Goal: Task Accomplishment & Management: Complete application form

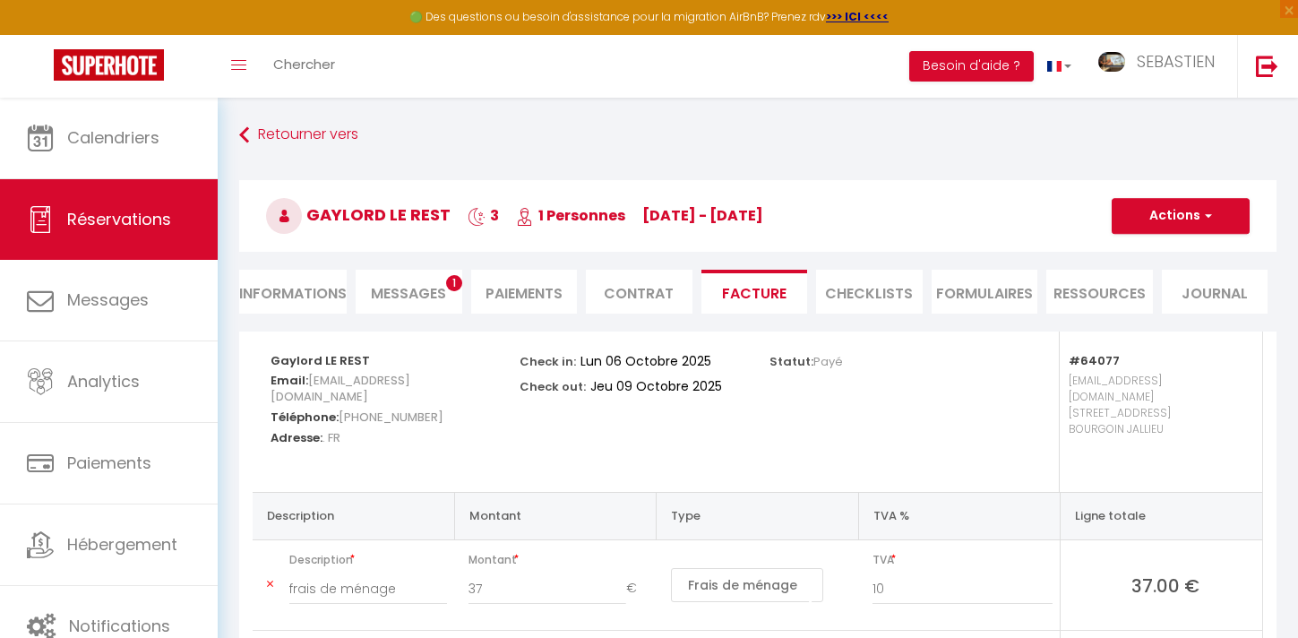
select select "cleaning"
select select "taxes"
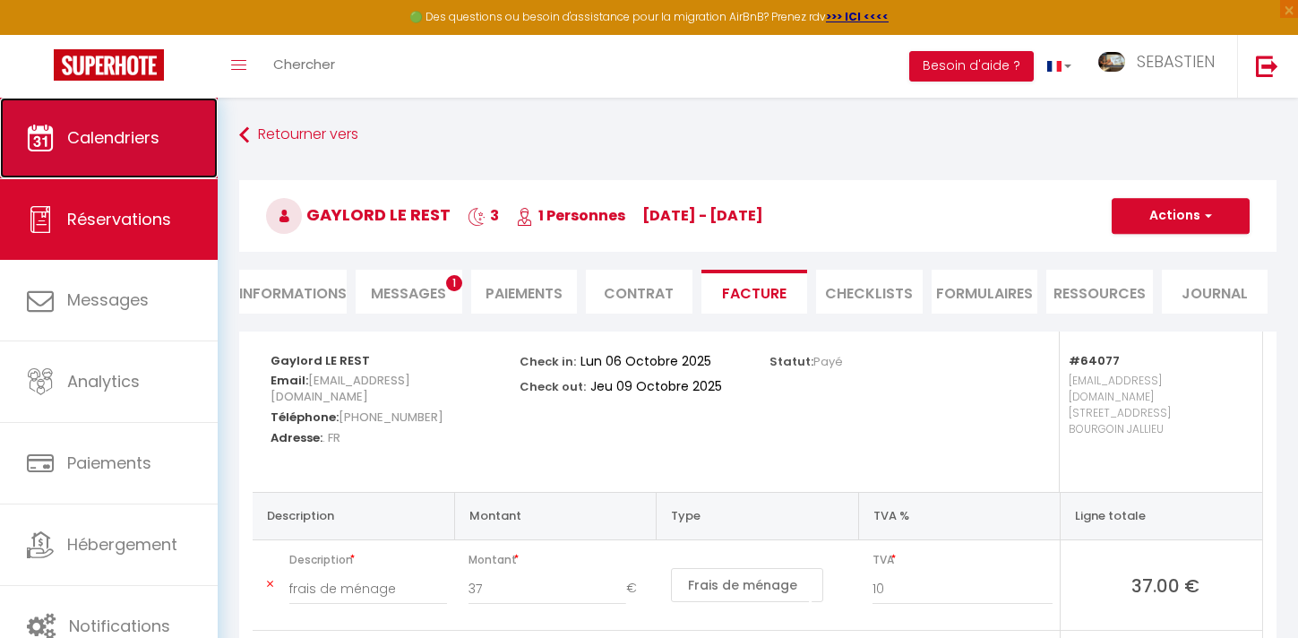
click at [156, 142] on span "Calendriers" at bounding box center [113, 137] width 92 height 22
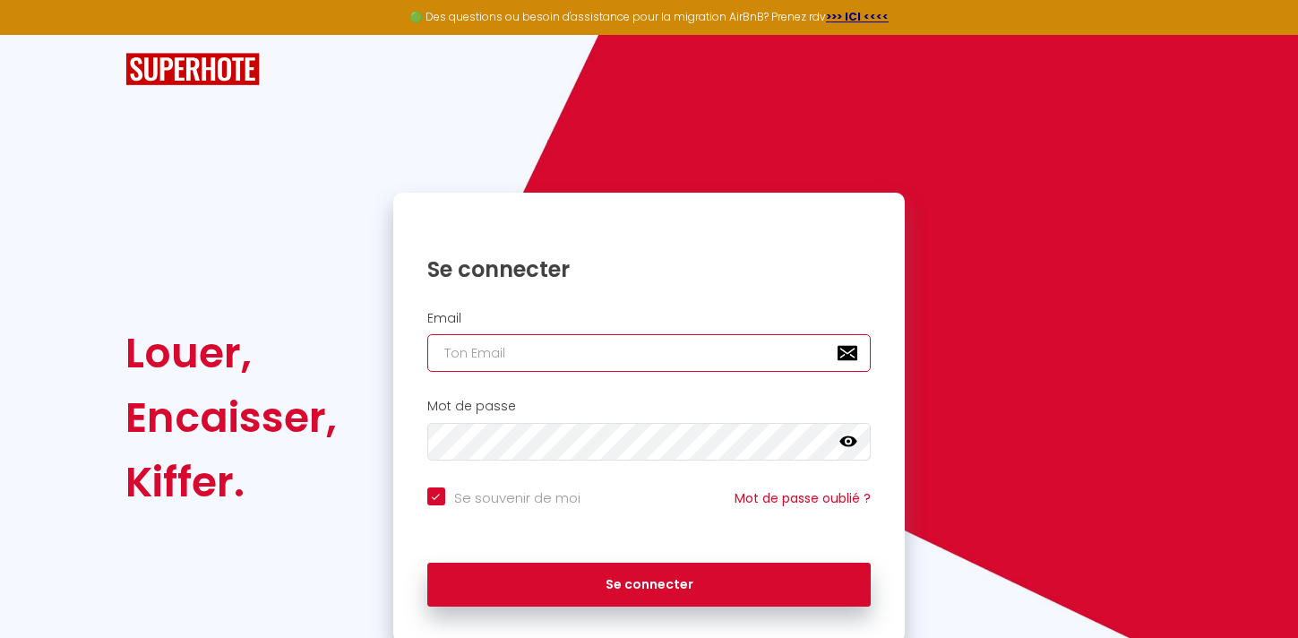
click at [675, 355] on input "email" at bounding box center [649, 353] width 444 height 38
type input "[EMAIL_ADDRESS][DOMAIN_NAME]"
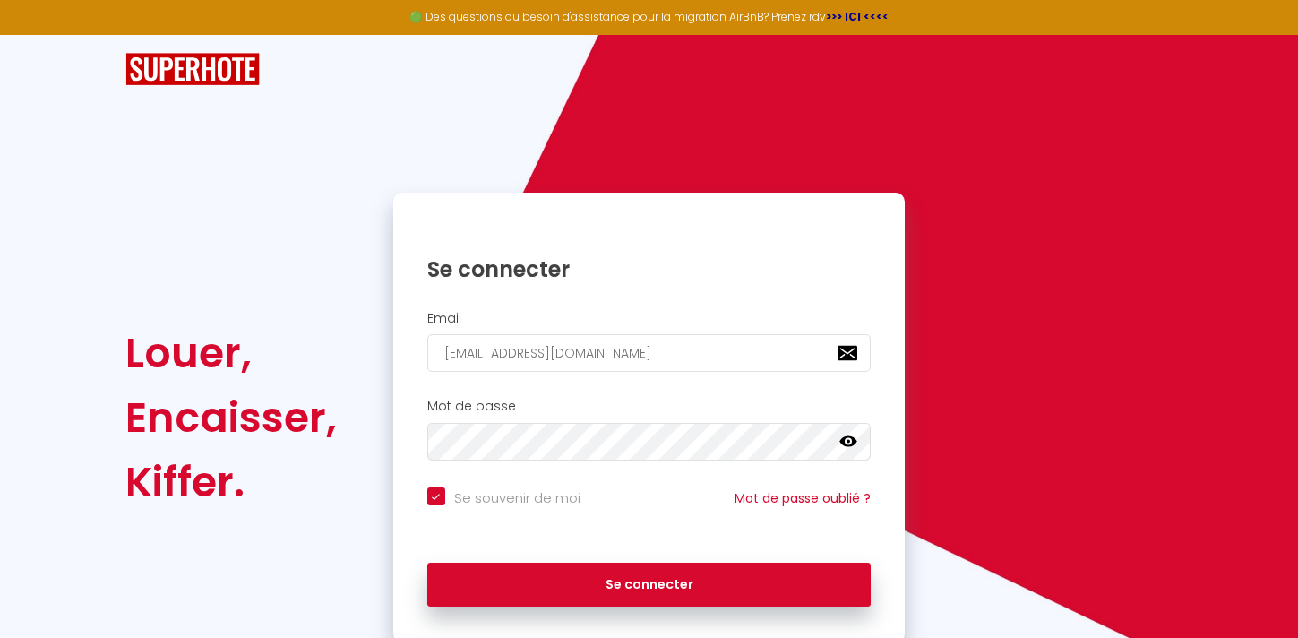
checkbox input "true"
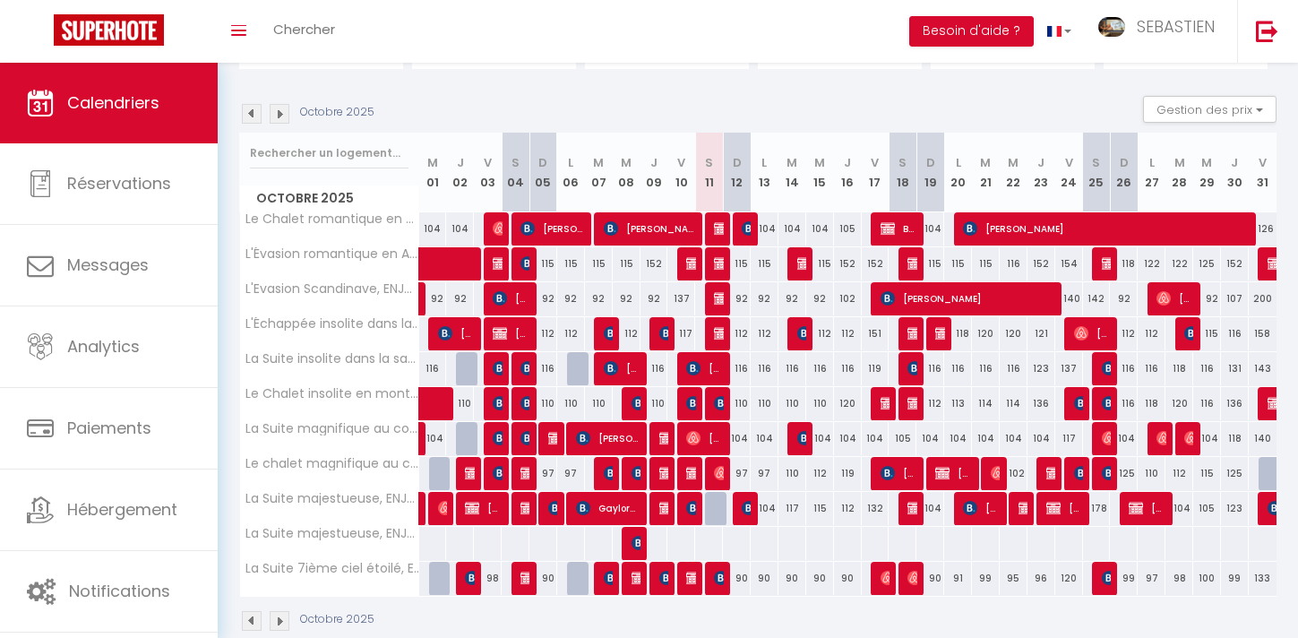
scroll to position [194, 0]
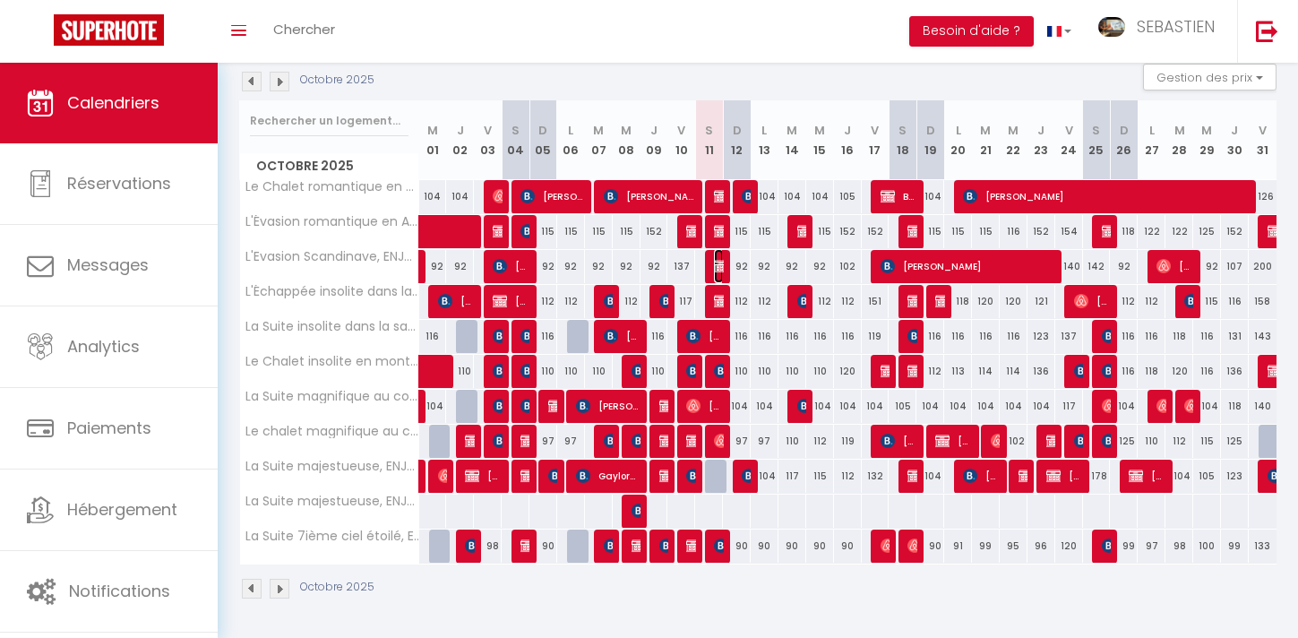
click at [721, 264] on img at bounding box center [721, 266] width 14 height 14
select select "OK"
select select "KO"
select select "0"
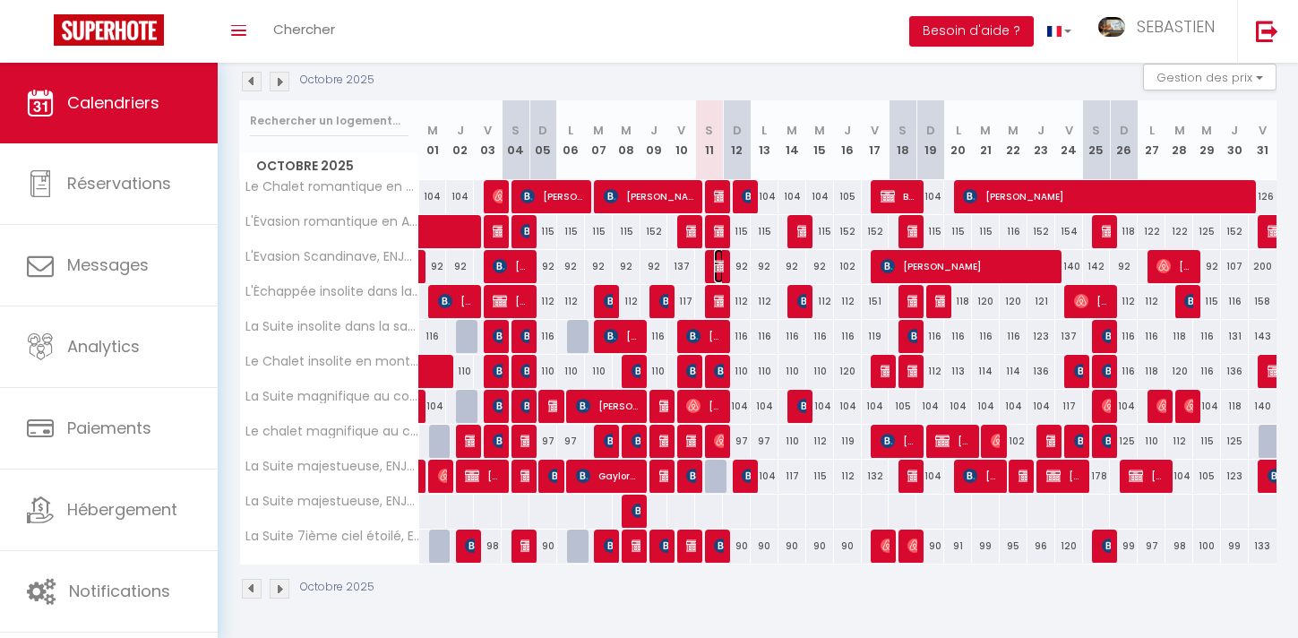
select select "1"
select select
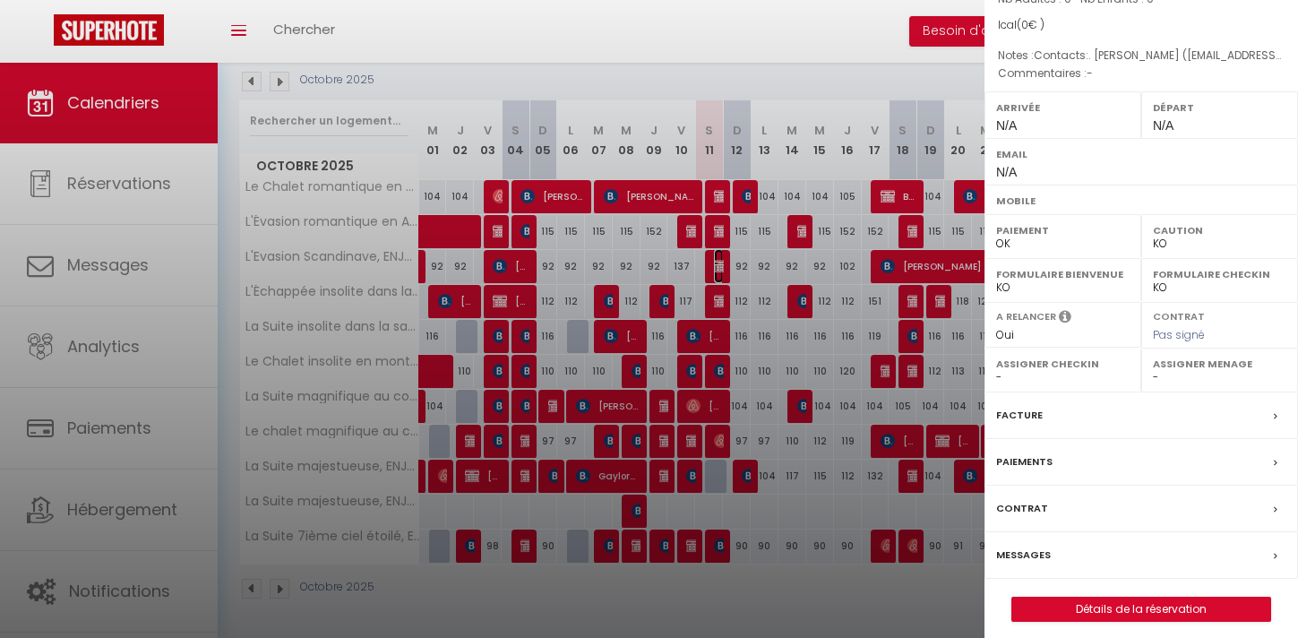
scroll to position [171, 0]
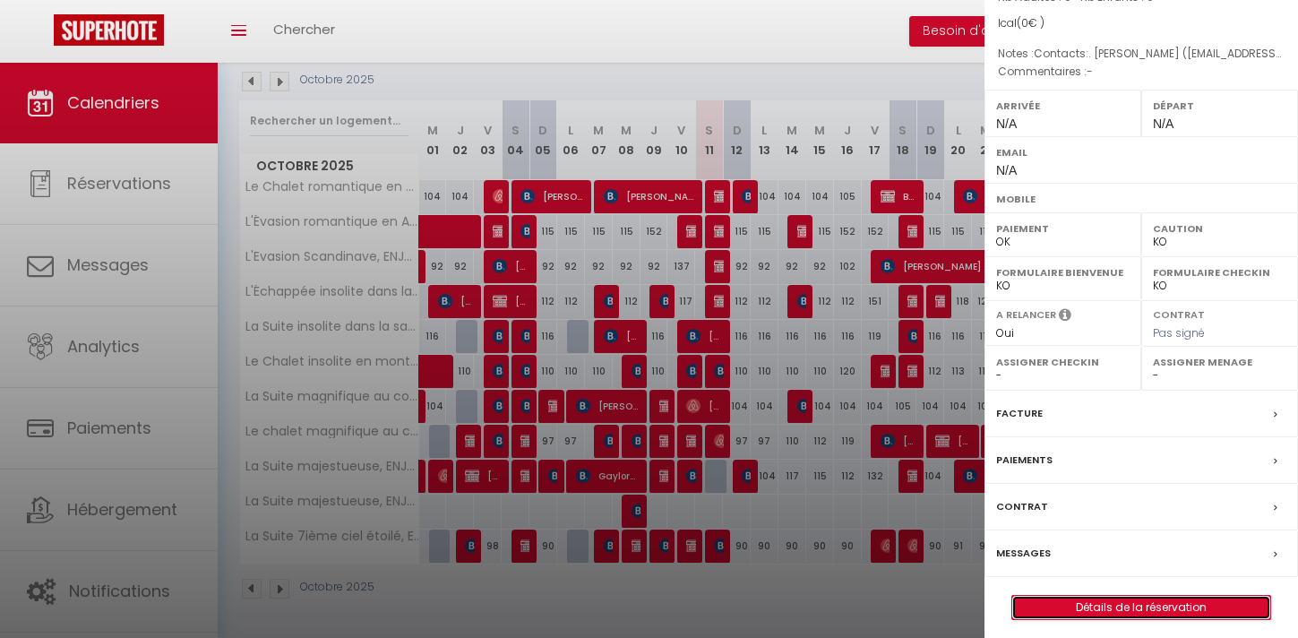
click at [1134, 604] on link "Détails de la réservation" at bounding box center [1142, 607] width 258 height 23
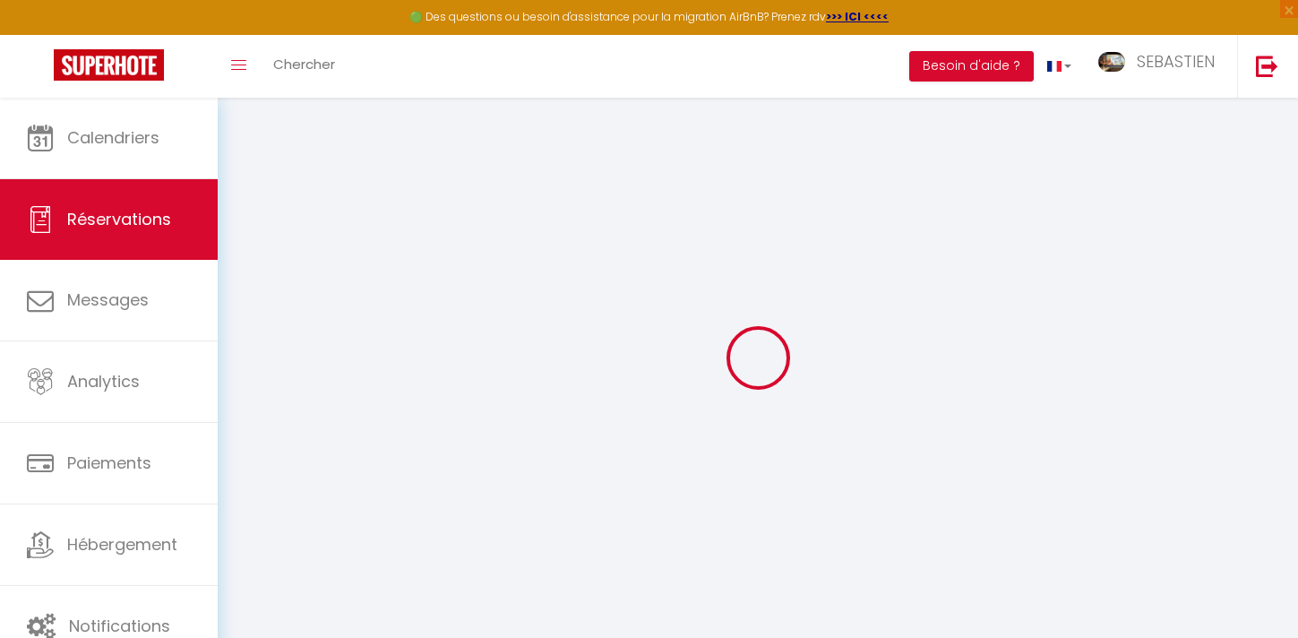
select select
checkbox input "false"
select select
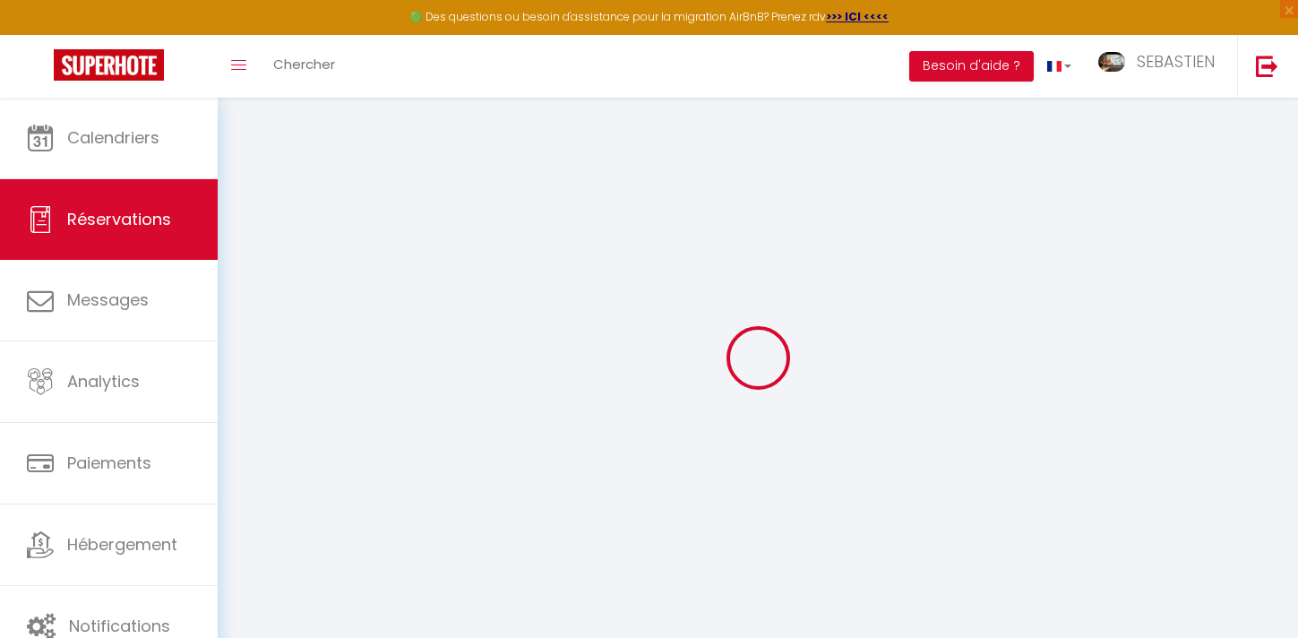
select select
checkbox input "false"
select select
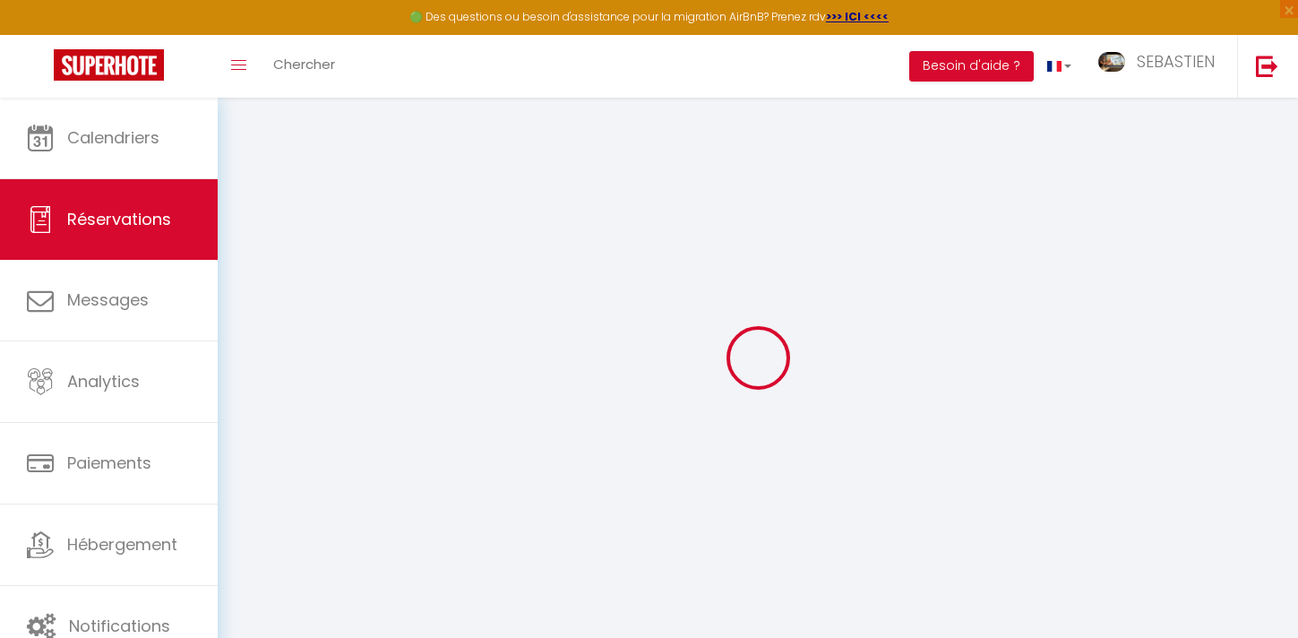
select select
checkbox input "false"
type textarea "Contacts:. [PERSON_NAME] ([EMAIL_ADDRESS][DOMAIN_NAME], 0660823"
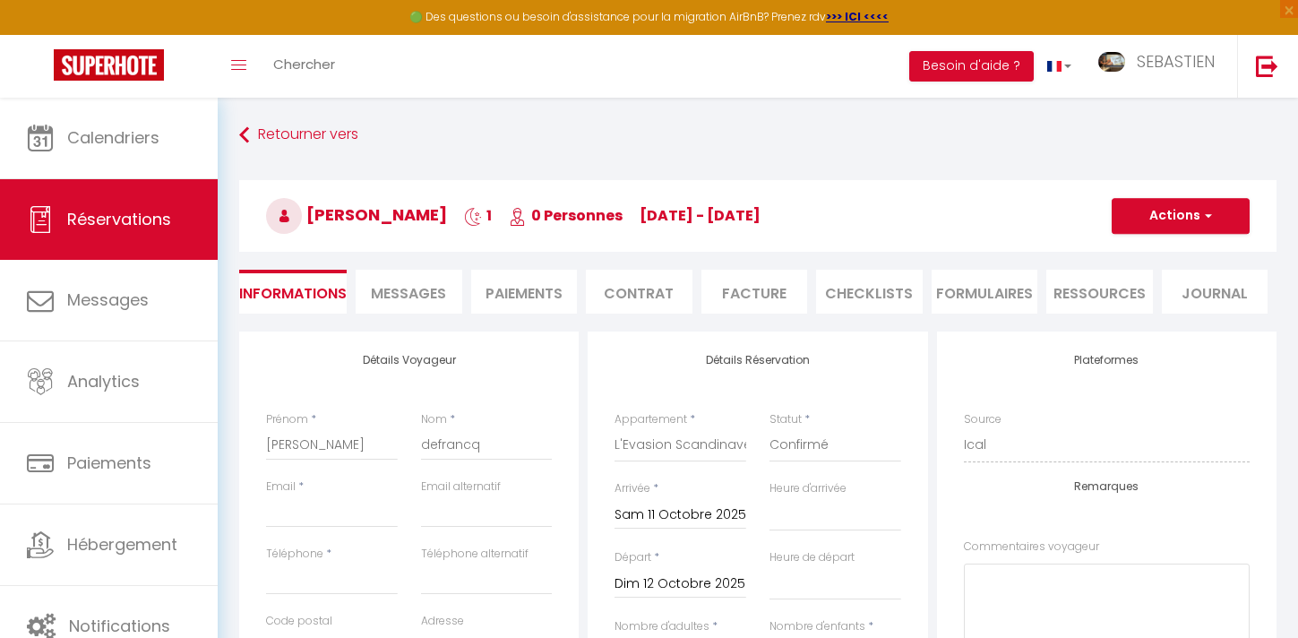
select select
checkbox input "false"
select select
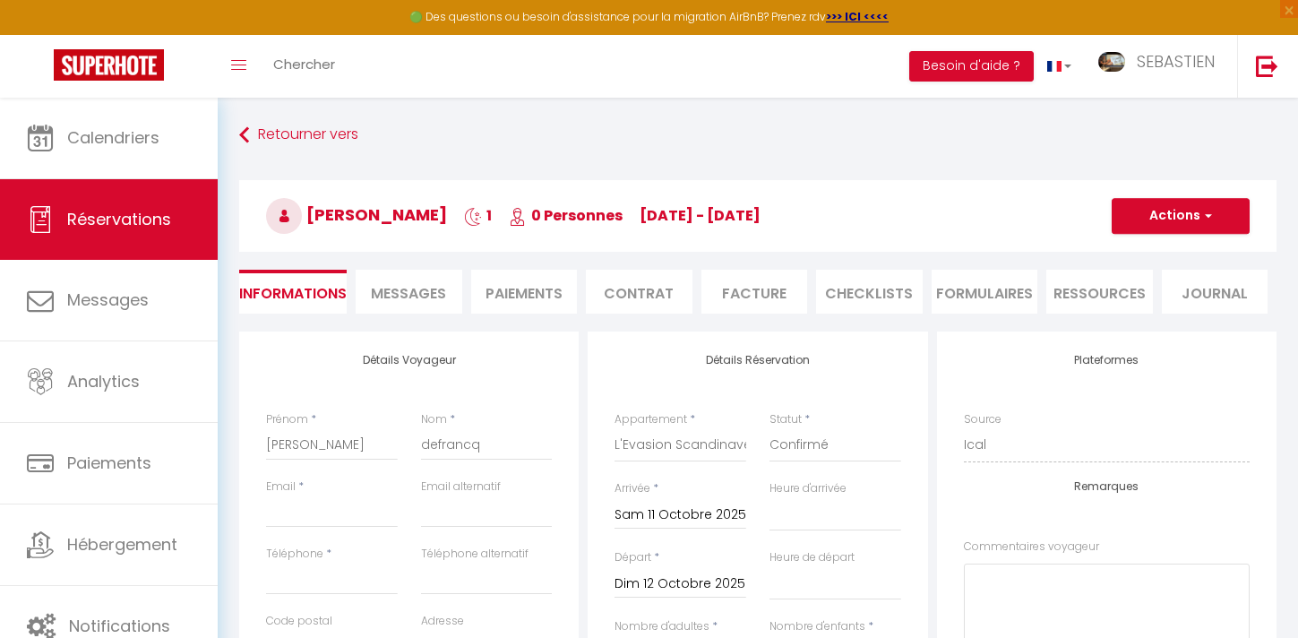
checkbox input "false"
select select
click at [308, 505] on input "Email client" at bounding box center [332, 512] width 132 height 32
type input "d"
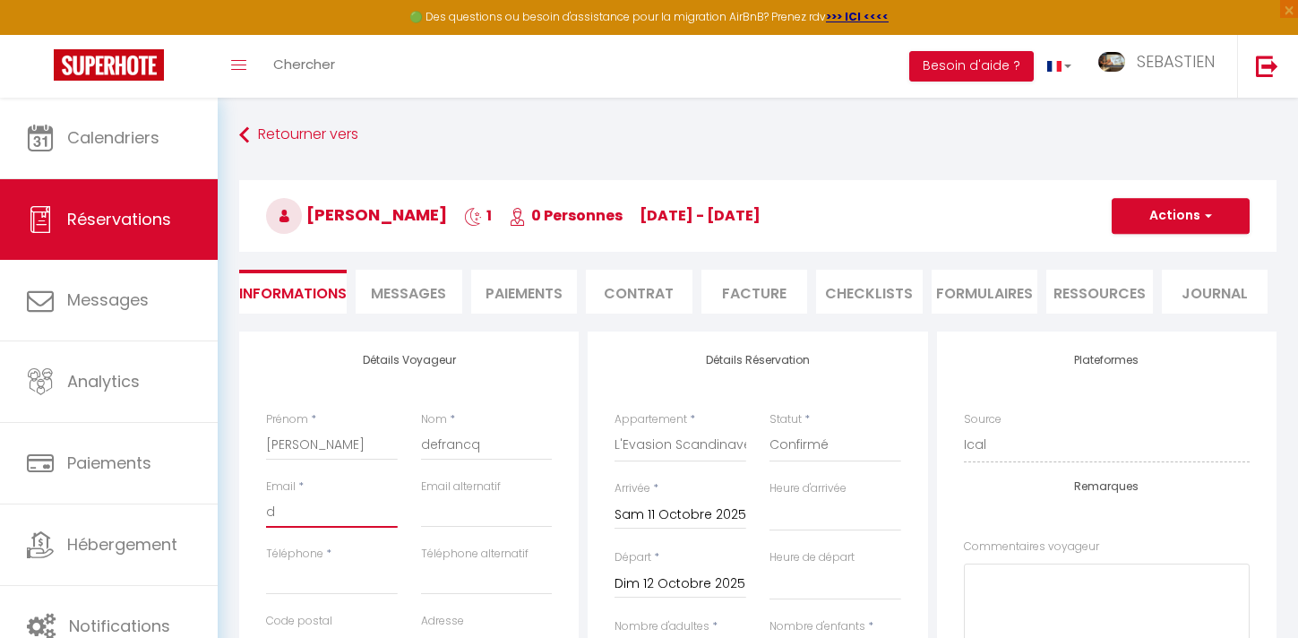
select select
checkbox input "false"
type input "de"
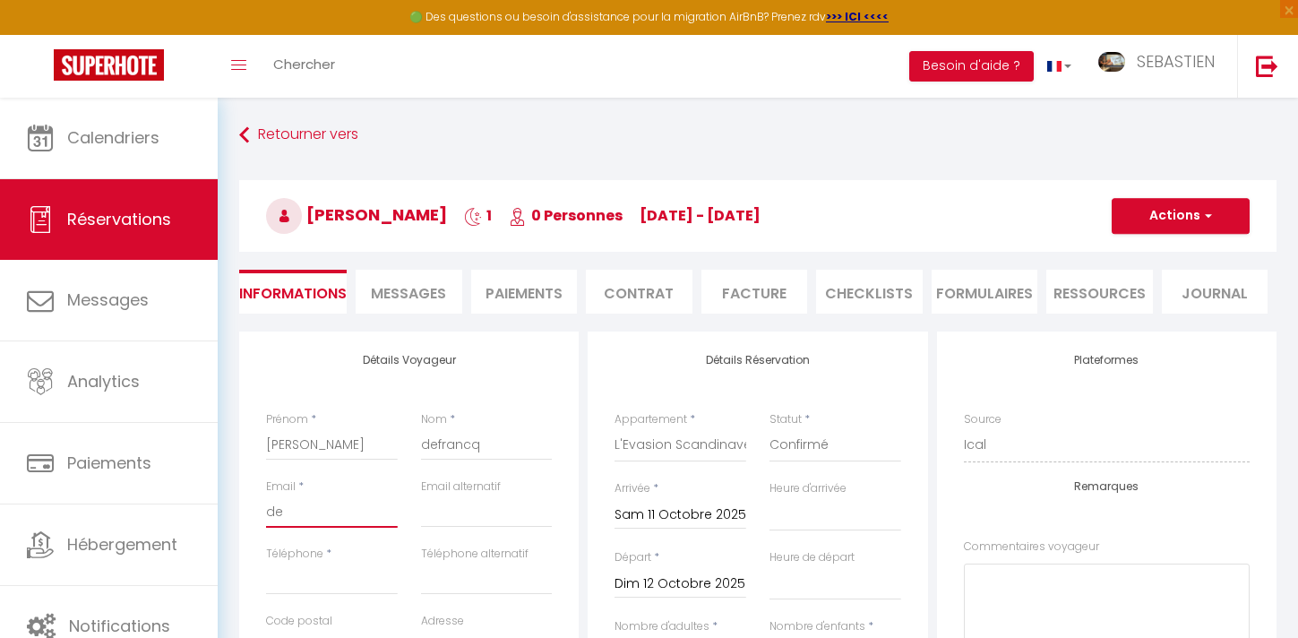
select select
checkbox input "false"
type input "def"
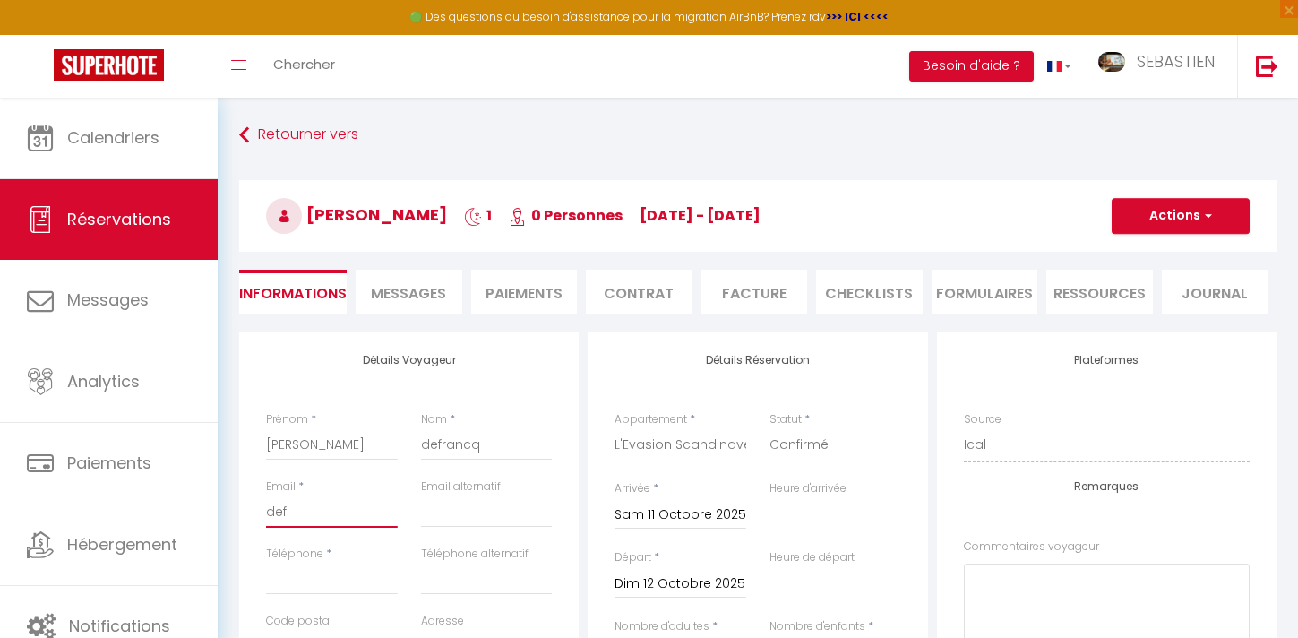
select select
checkbox input "false"
type input "defr"
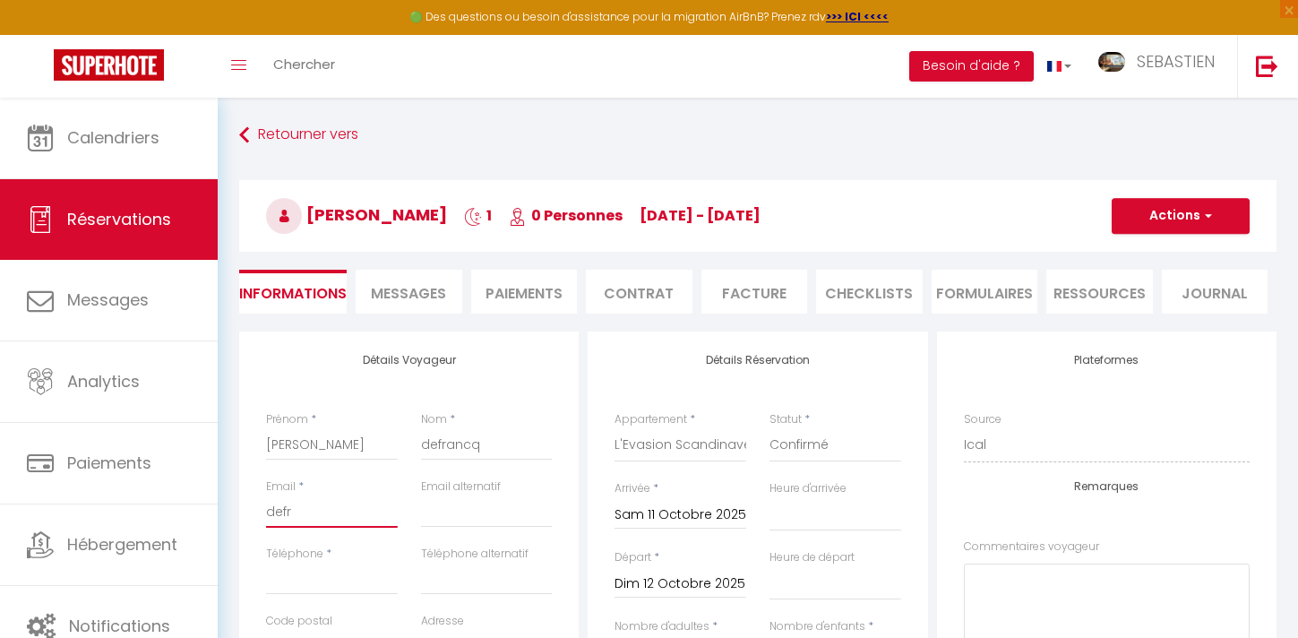
select select
checkbox input "false"
type input "defra"
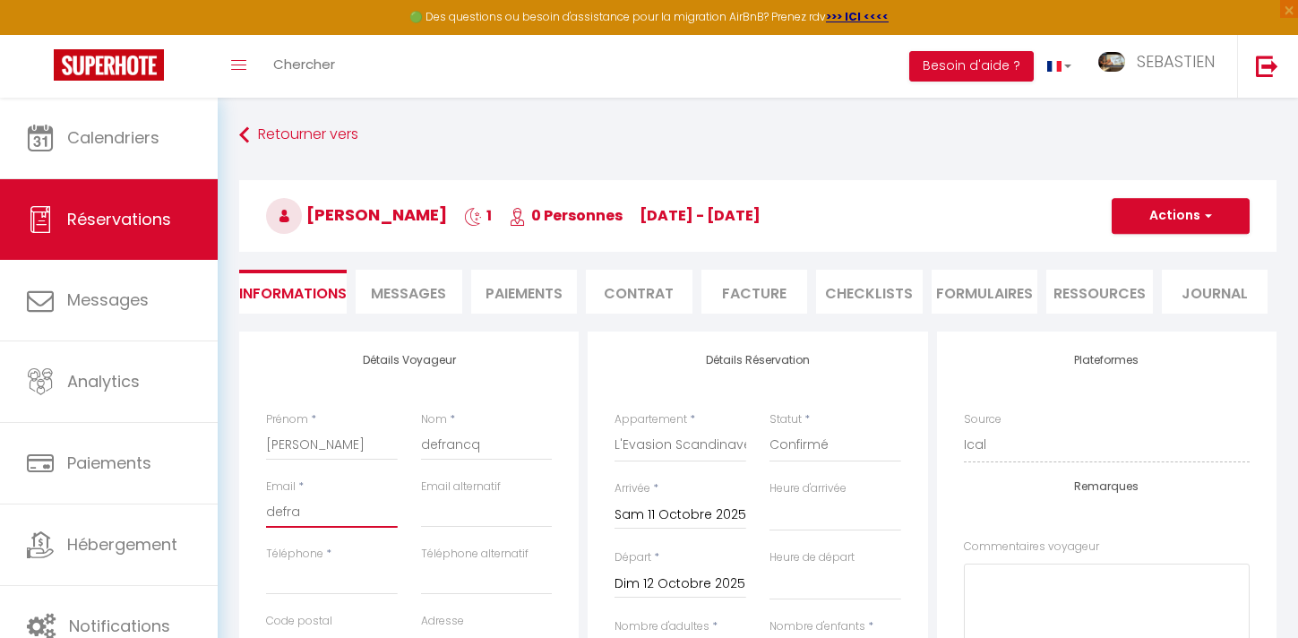
select select
checkbox input "false"
type input "defran"
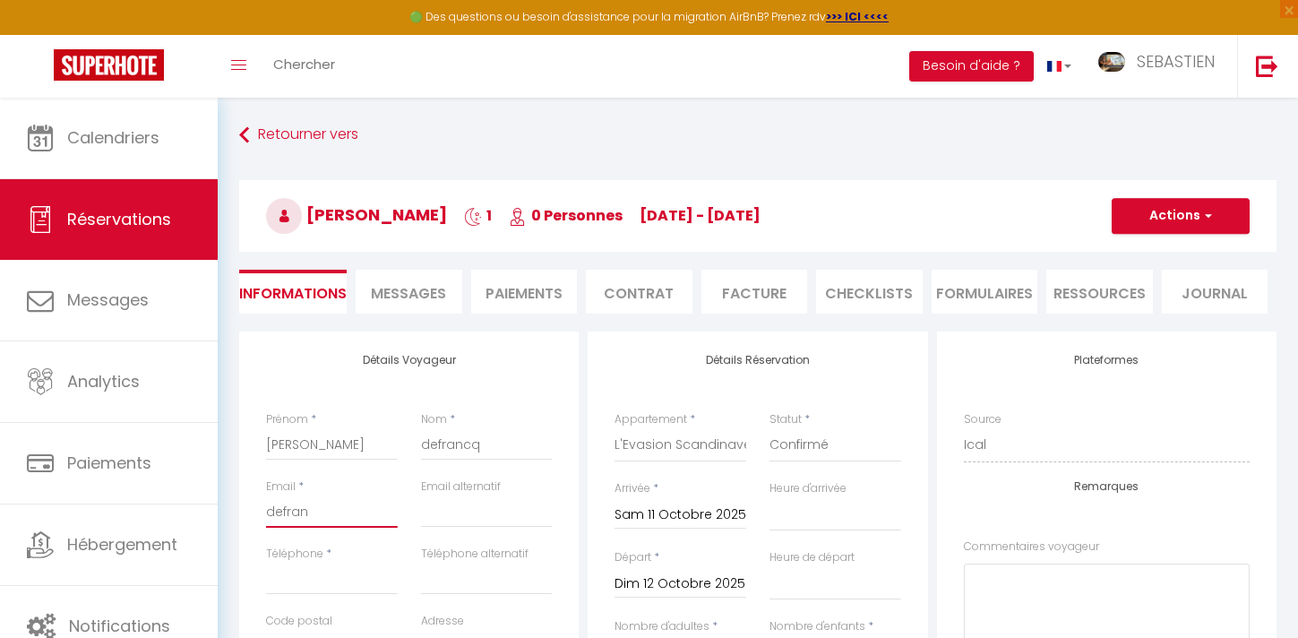
select select
checkbox input "false"
type input "defranc"
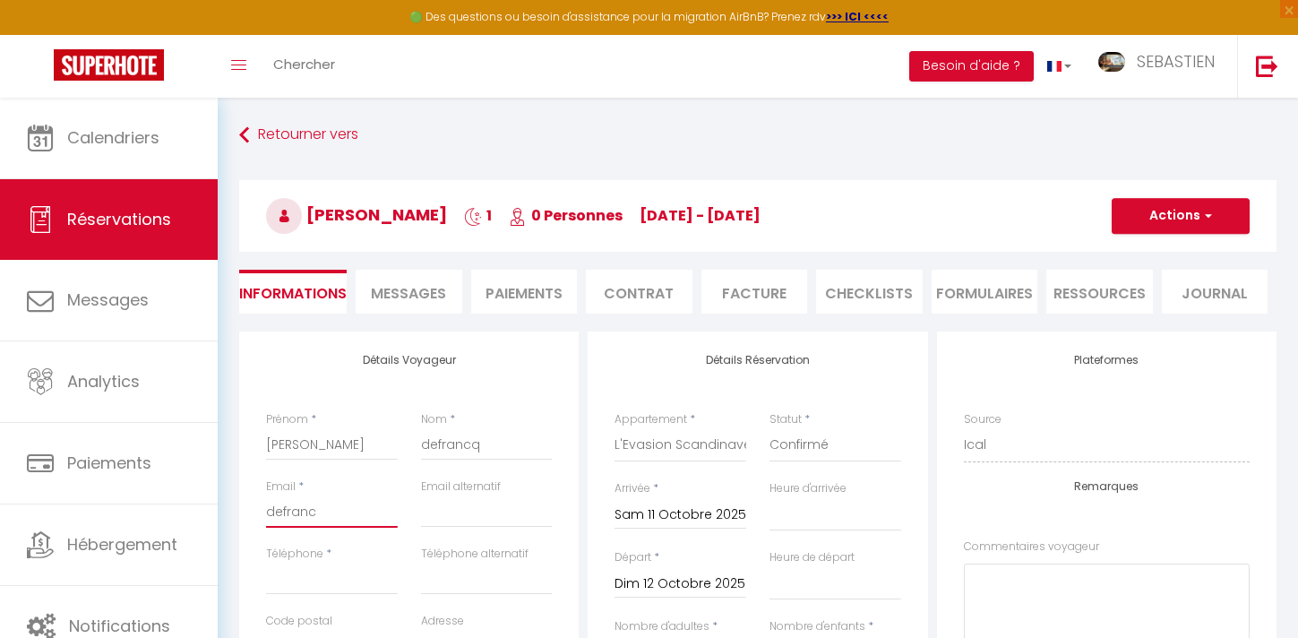
select select
checkbox input "false"
type input "defrancq"
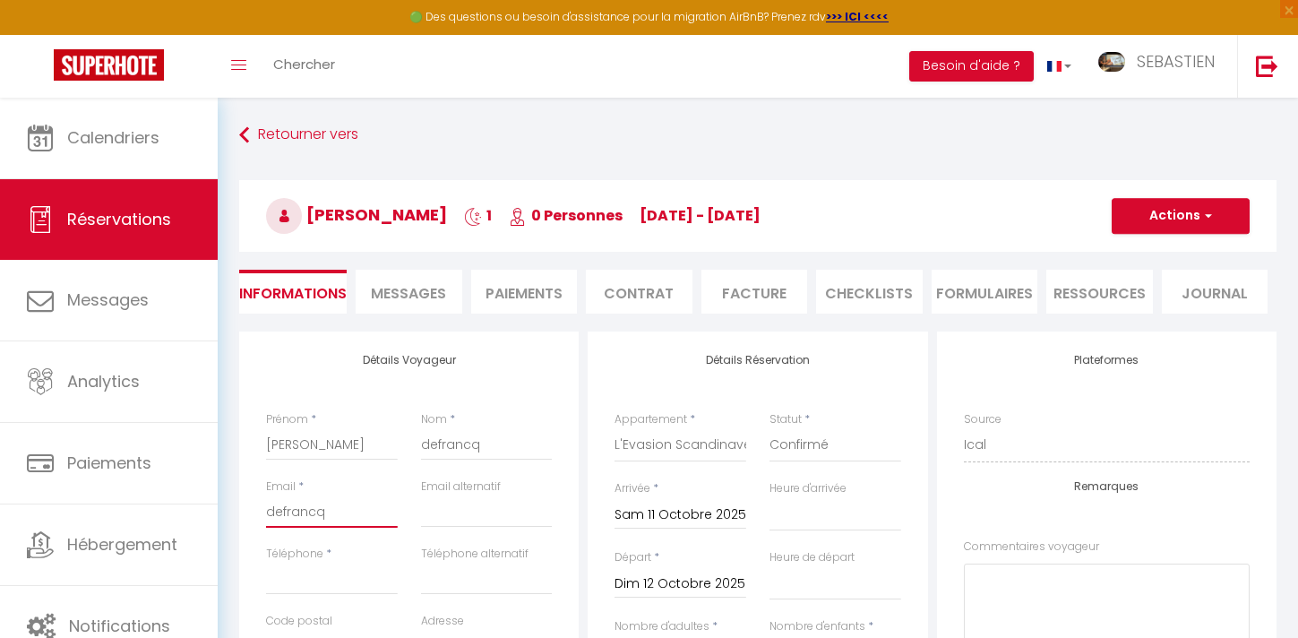
select select
checkbox input "false"
type input "defrancqd"
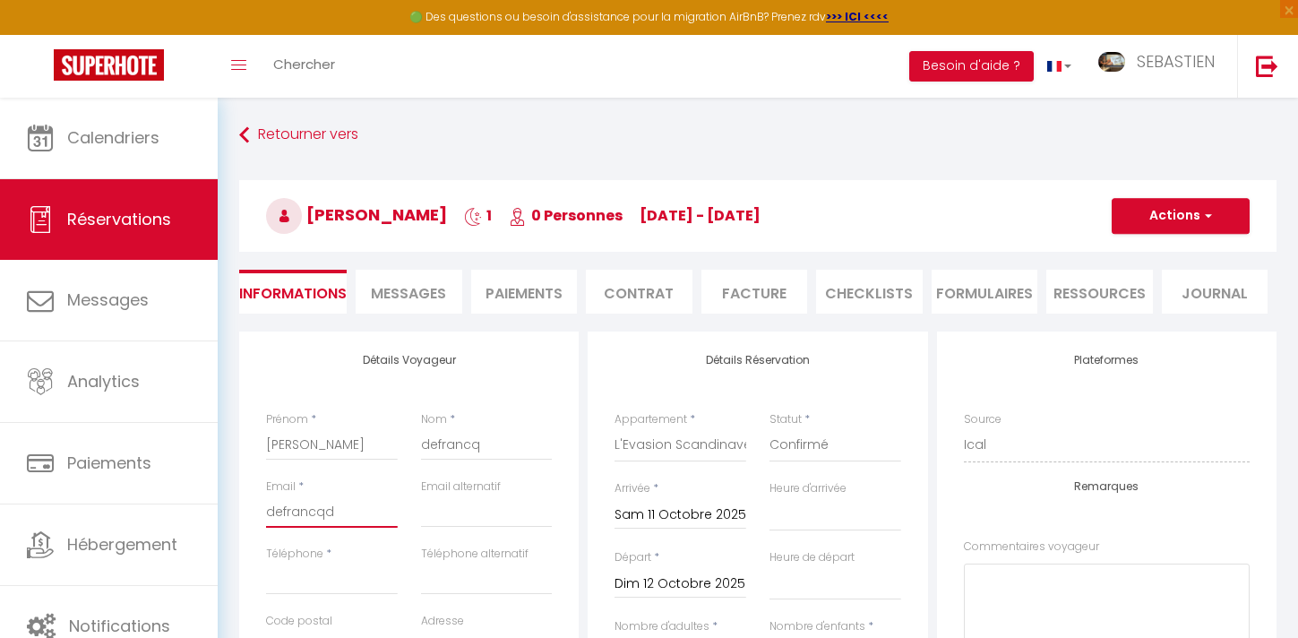
select select
checkbox input "false"
type input "defrancqdi"
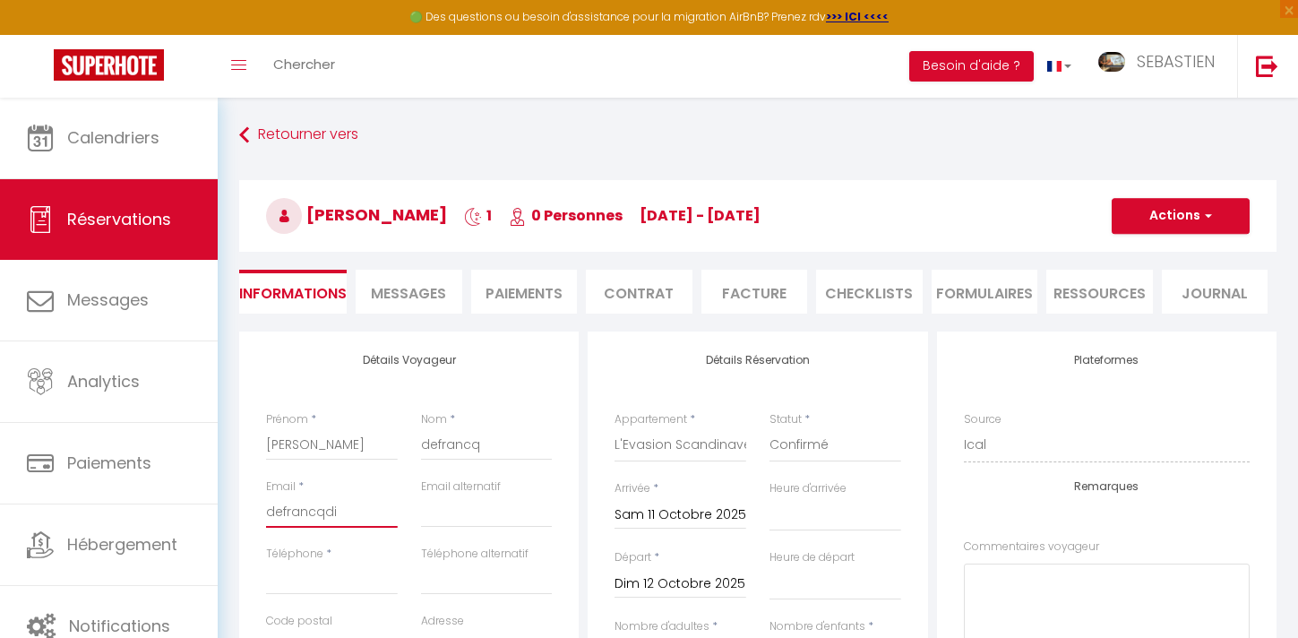
select select
checkbox input "false"
type input "defrancqdid"
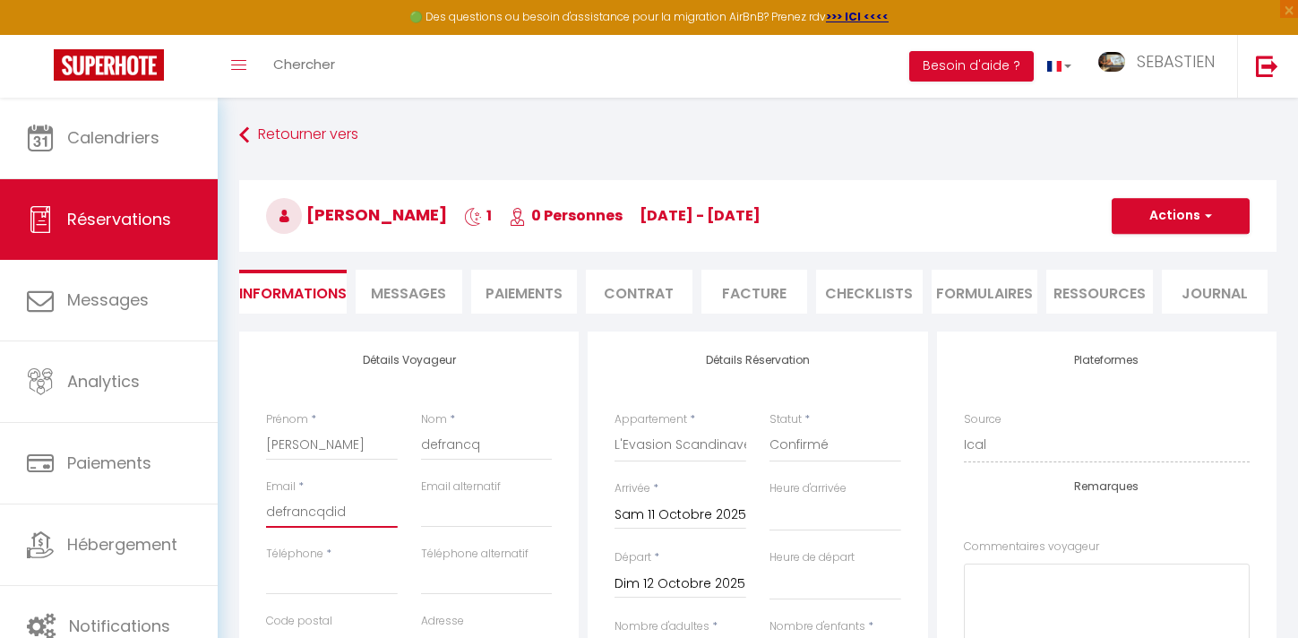
select select
checkbox input "false"
type input "defrancqdidi"
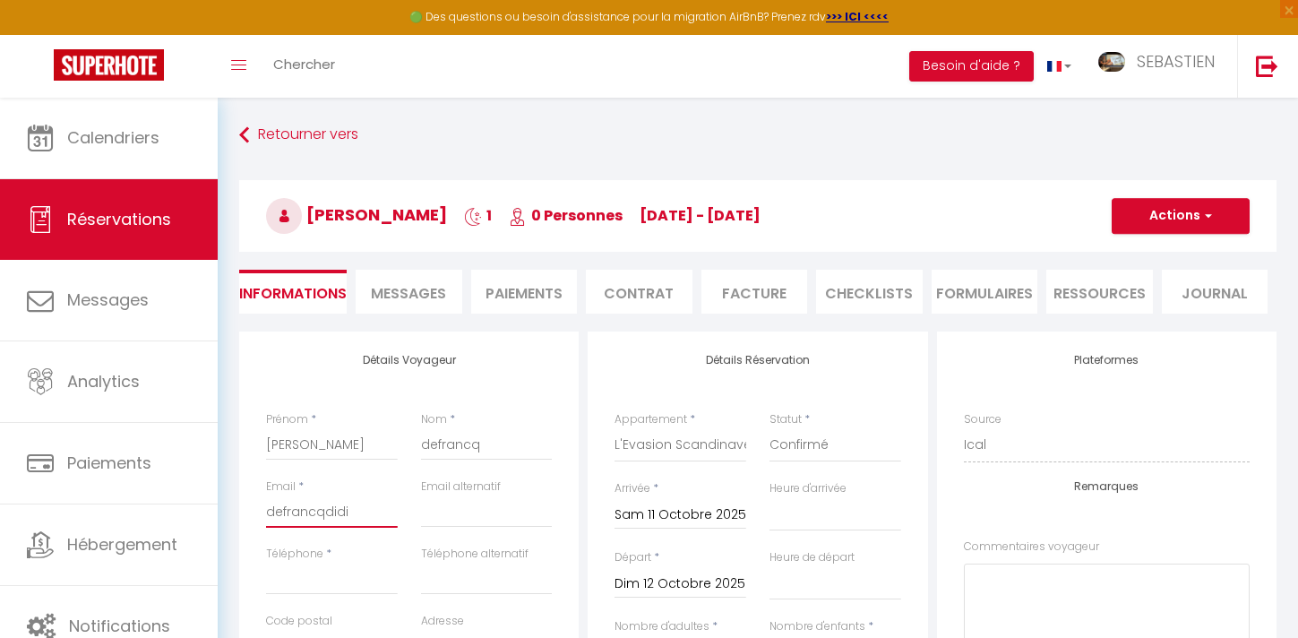
select select
checkbox input "false"
type input "defrancqdidie"
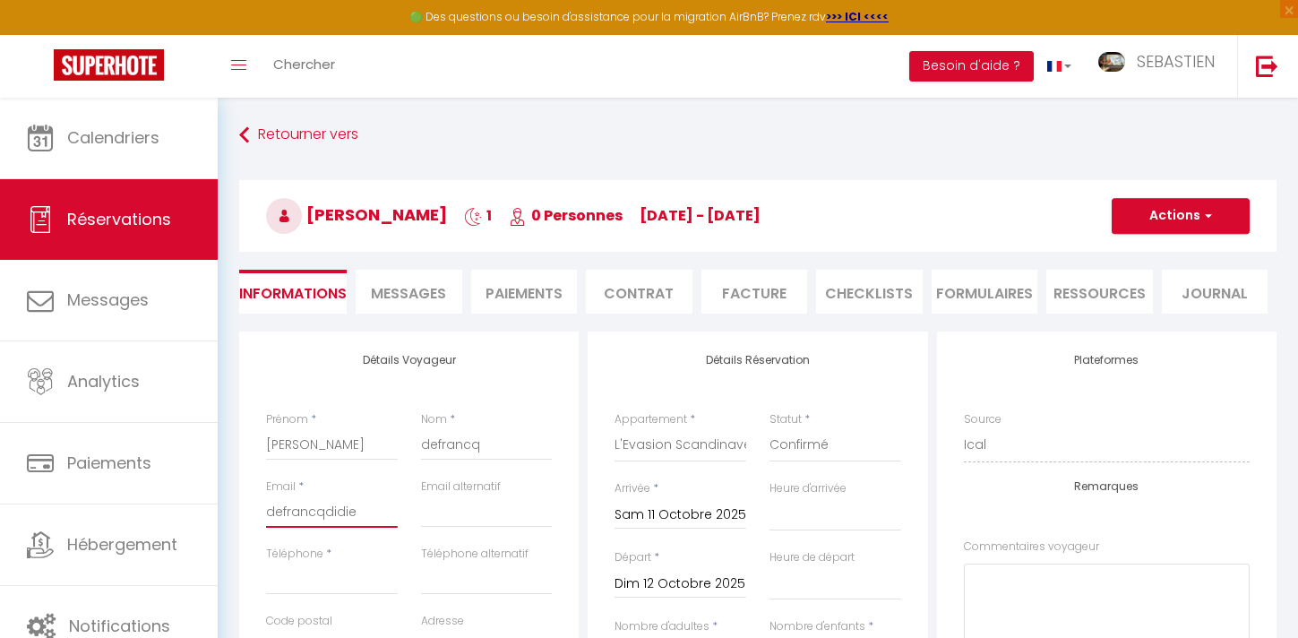
select select
checkbox input "false"
type input "defrancqdidier"
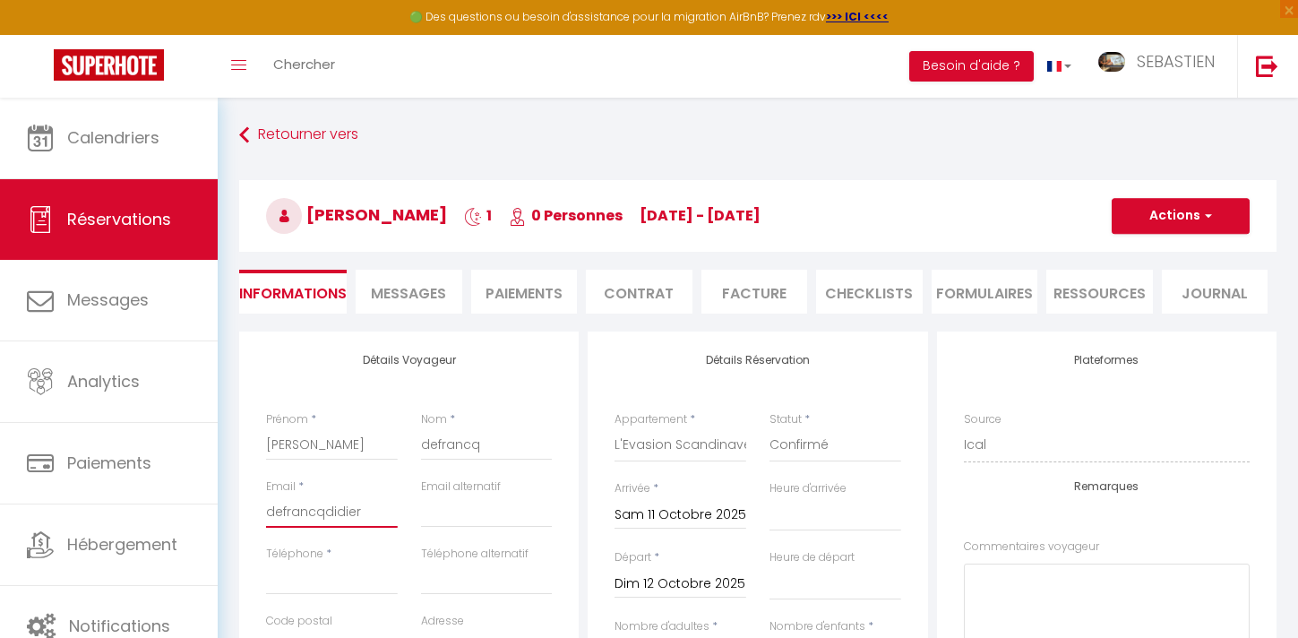
select select
checkbox input "false"
type input "defrancqdidier2"
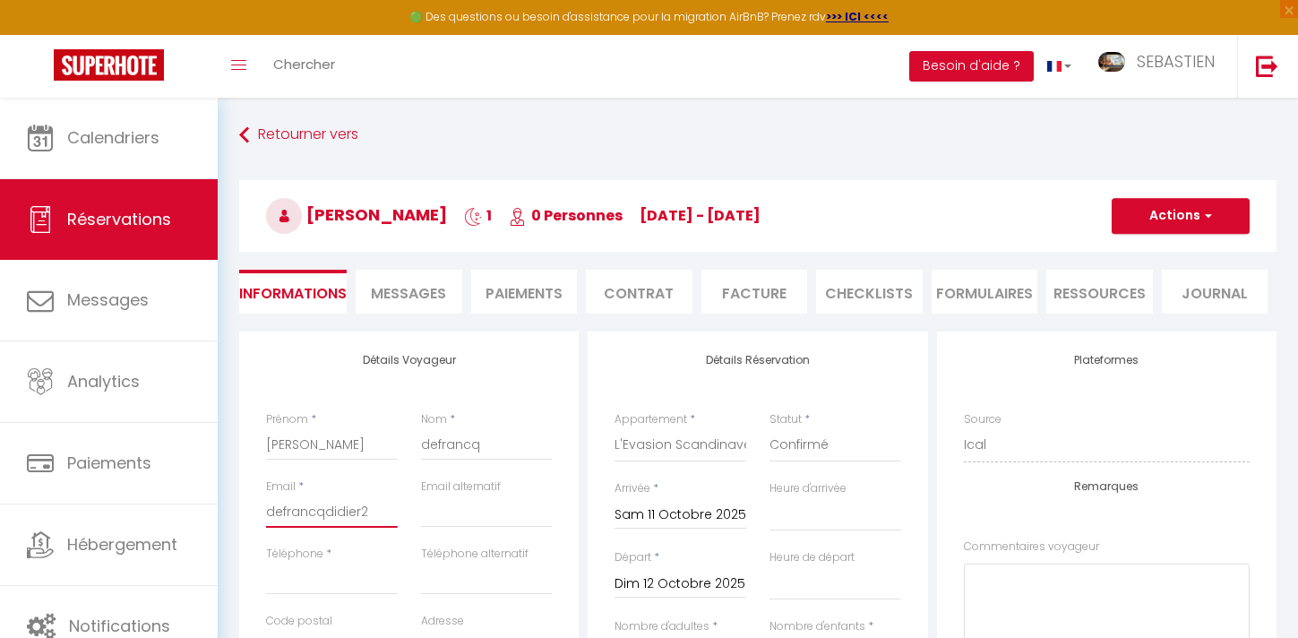
select select
checkbox input "false"
type input "defrancqdidier21"
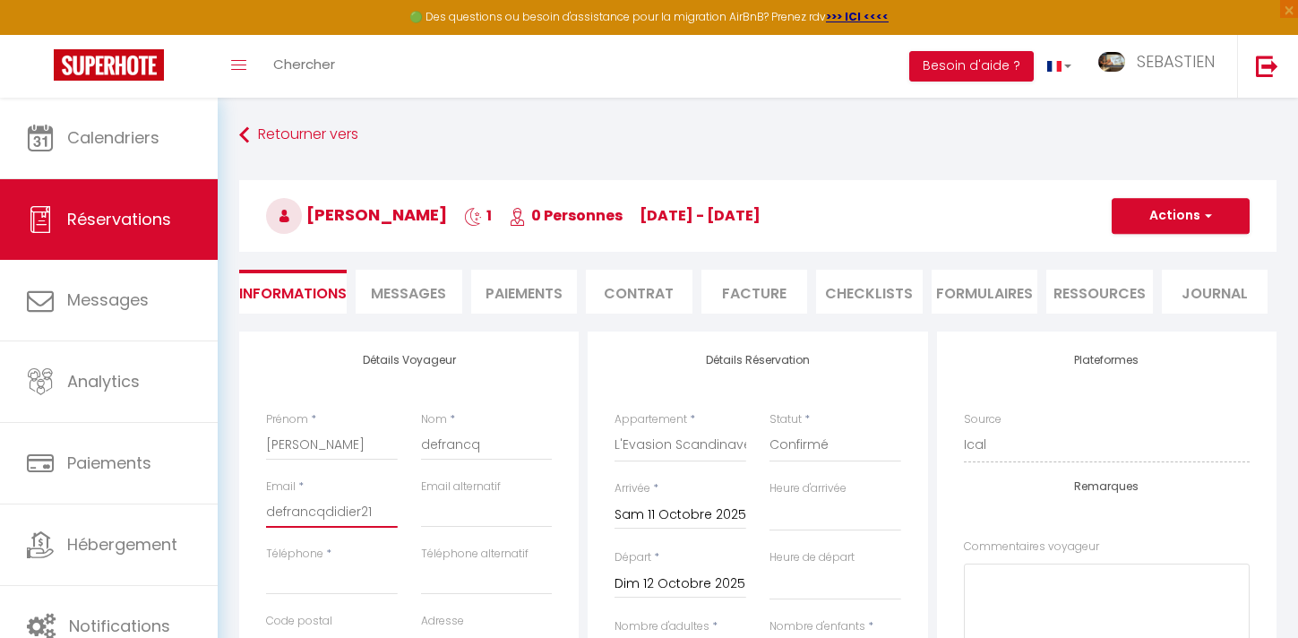
select select
checkbox input "false"
type input "defrancqdidier21@"
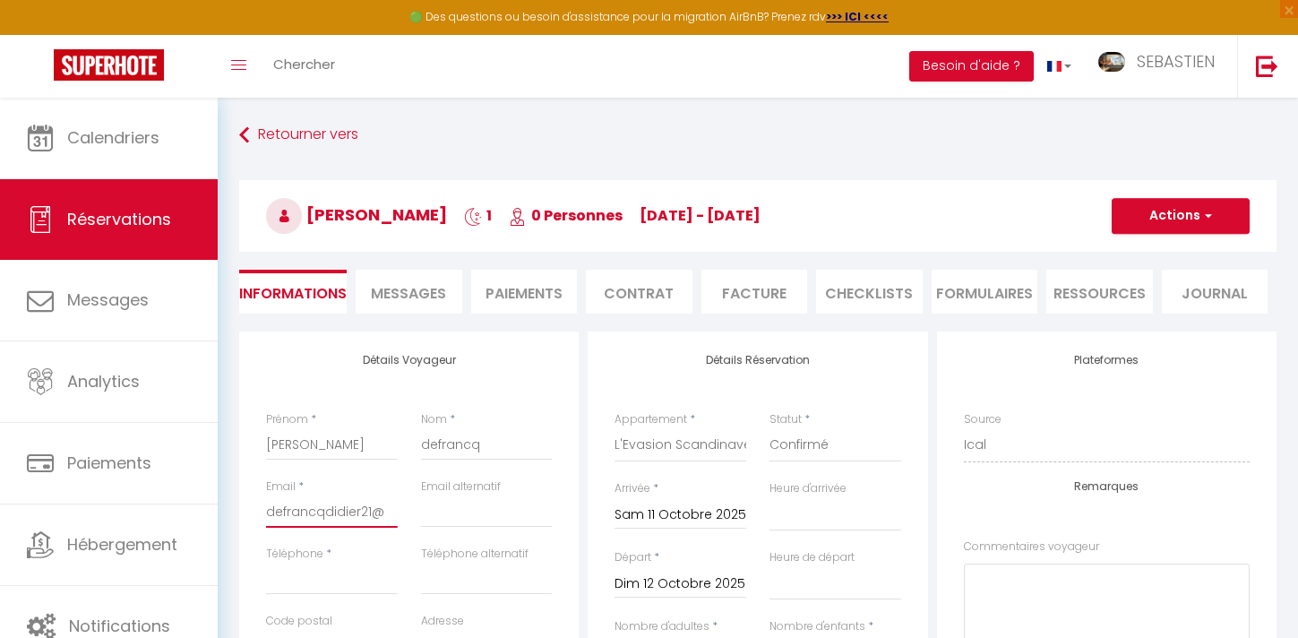
select select
checkbox input "false"
type input "defrancqdidier21@g"
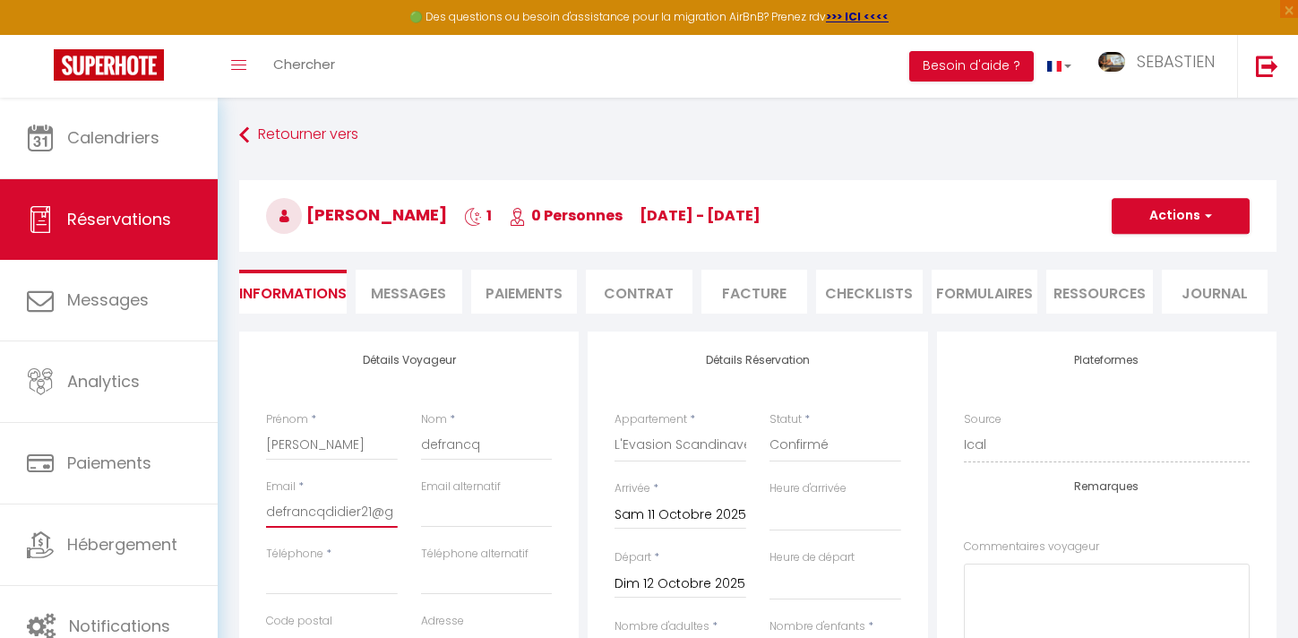
select select
checkbox input "false"
type input "defrancqdidier21@gm"
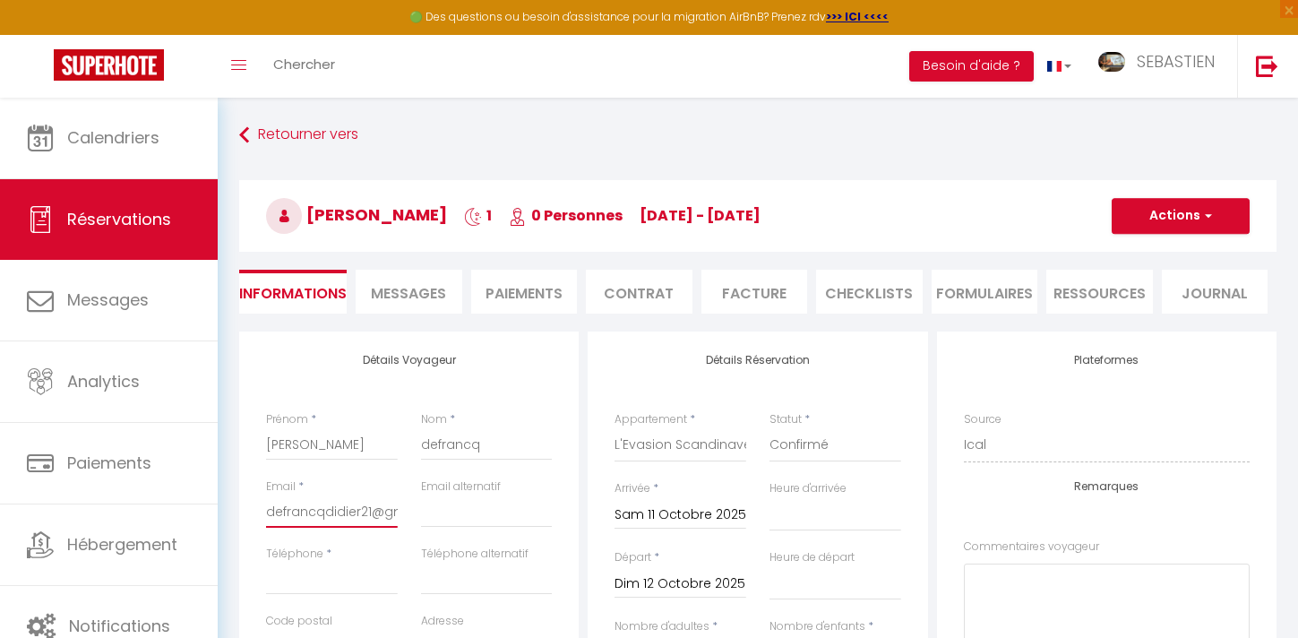
select select
checkbox input "false"
type input "defrancqdidier21@gma"
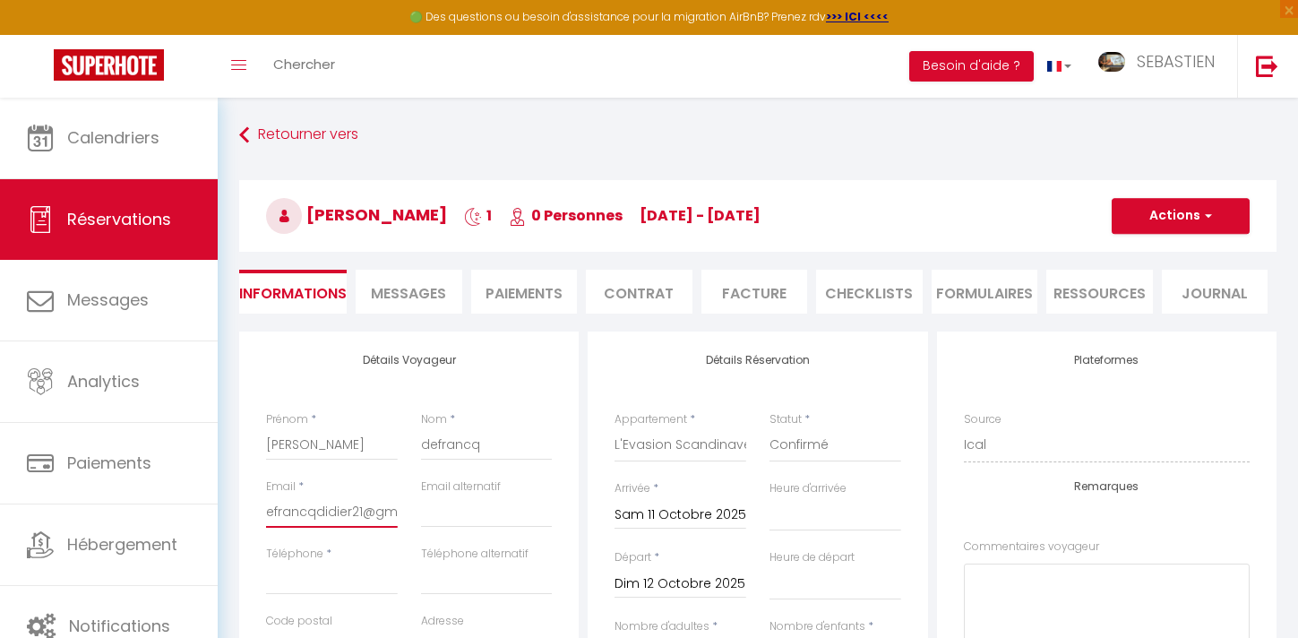
select select
checkbox input "false"
type input "defrancqdidier21@gmai"
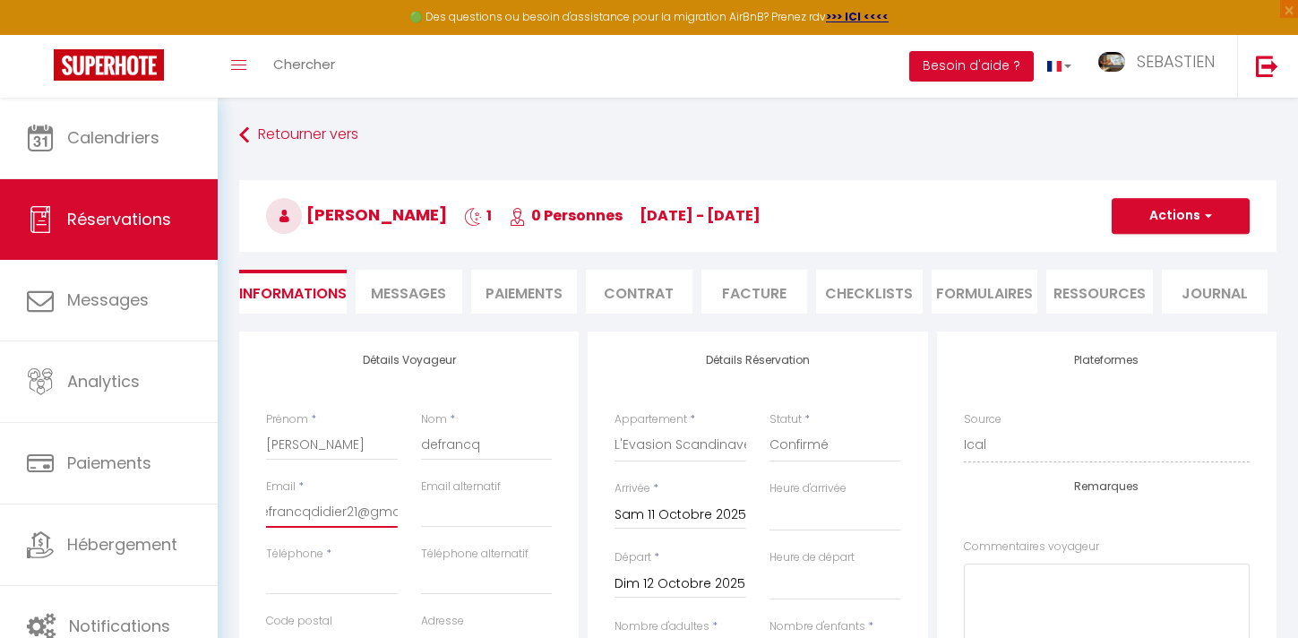
select select
checkbox input "false"
type input "[EMAIL_ADDRESS]"
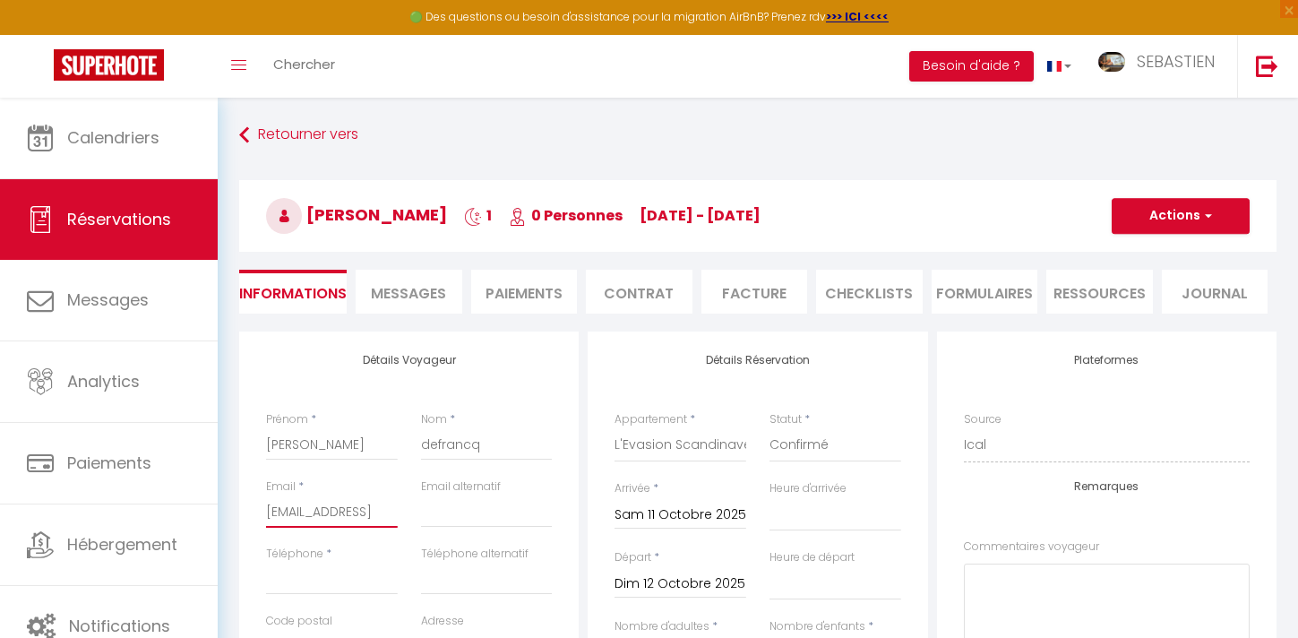
select select
checkbox input "false"
type input "[EMAIL_ADDRESS]."
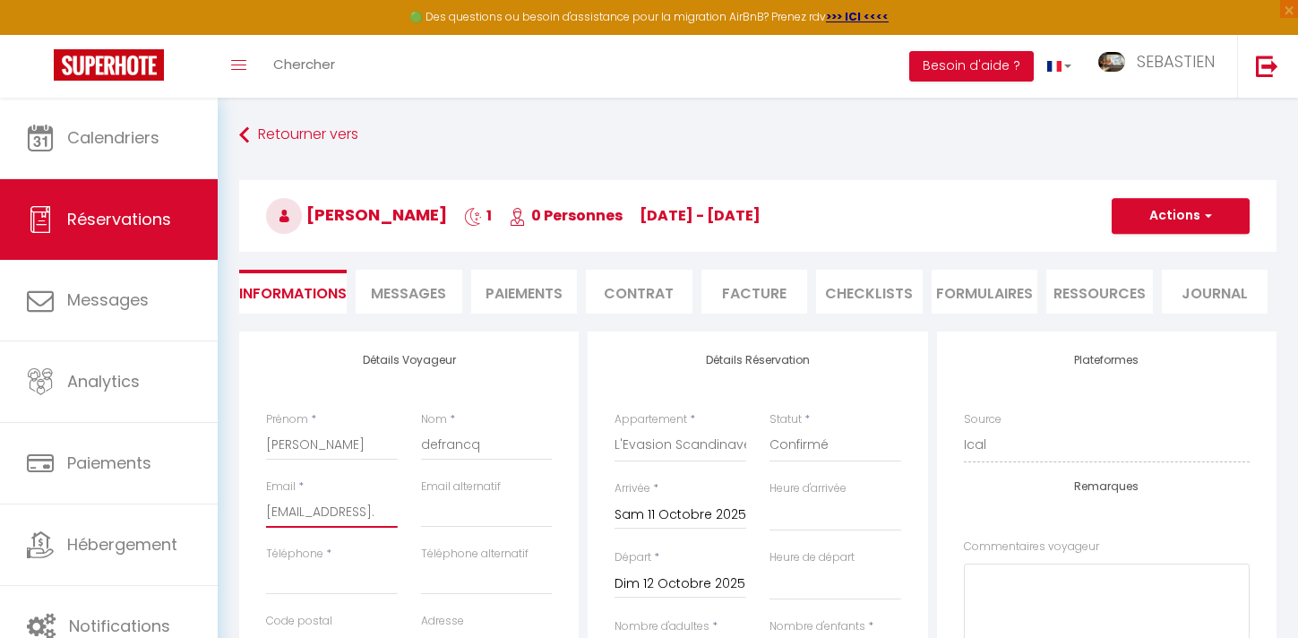
select select
checkbox input "false"
type input "defrancqdidier21@gmail.c"
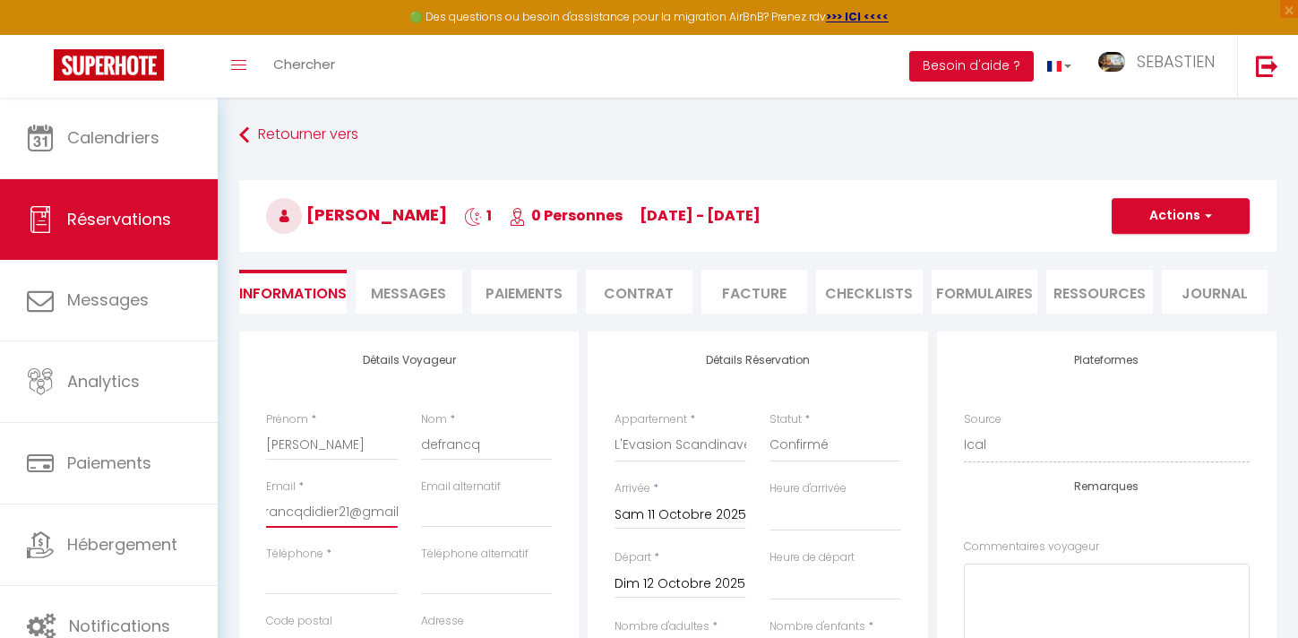
select select
checkbox input "false"
type input "[EMAIL_ADDRESS][DOMAIN_NAME]"
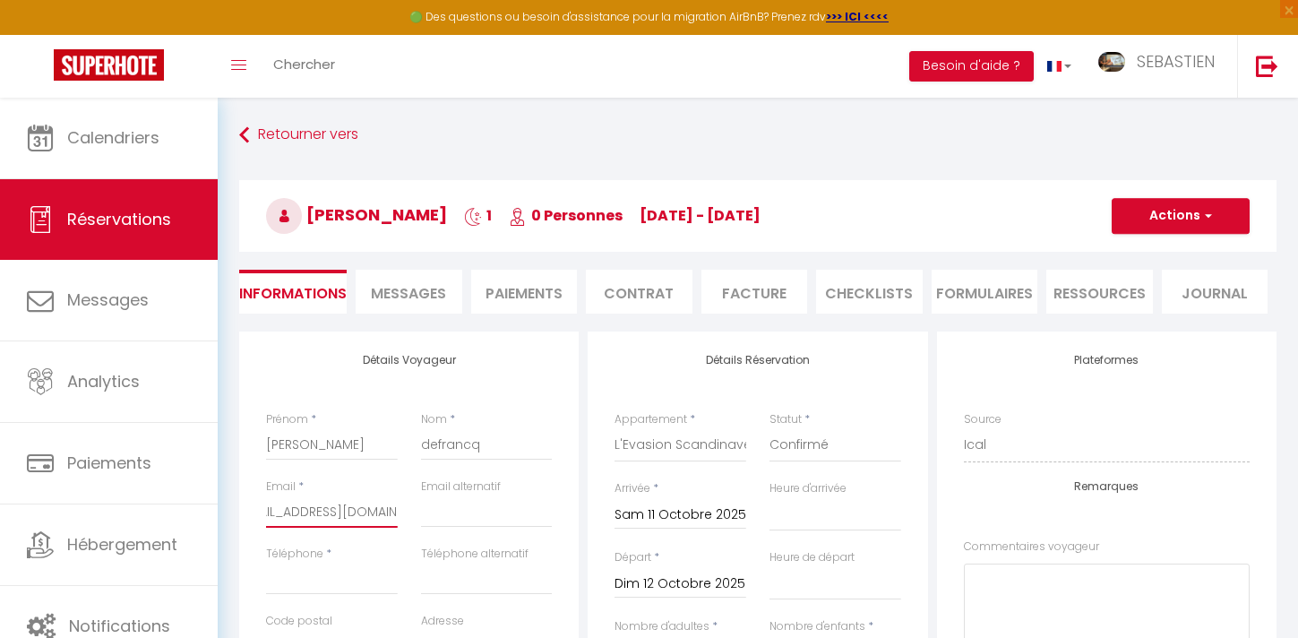
select select
checkbox input "false"
type input "[EMAIL_ADDRESS][DOMAIN_NAME]"
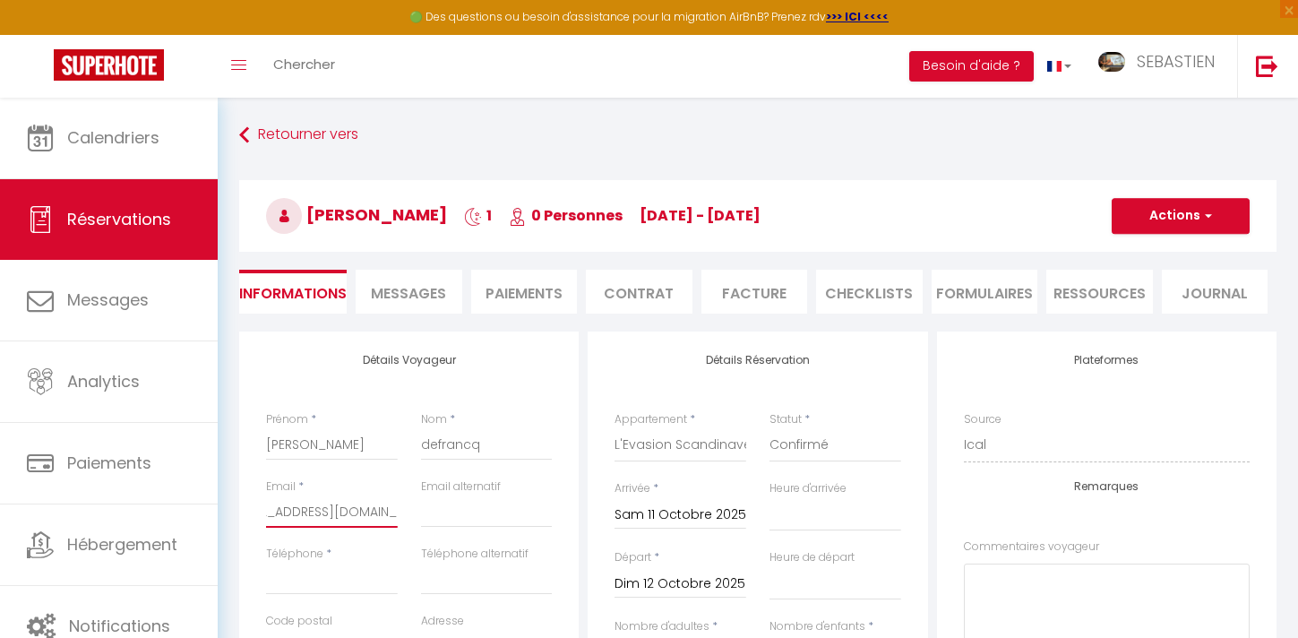
select select
checkbox input "false"
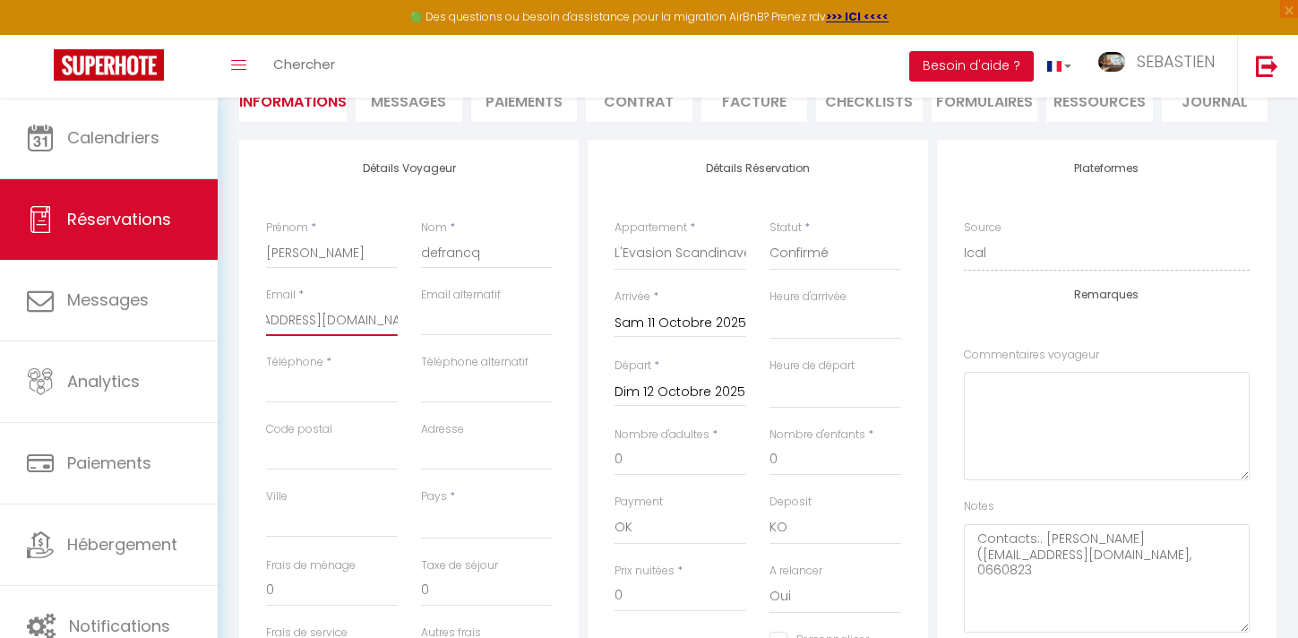
scroll to position [237, 0]
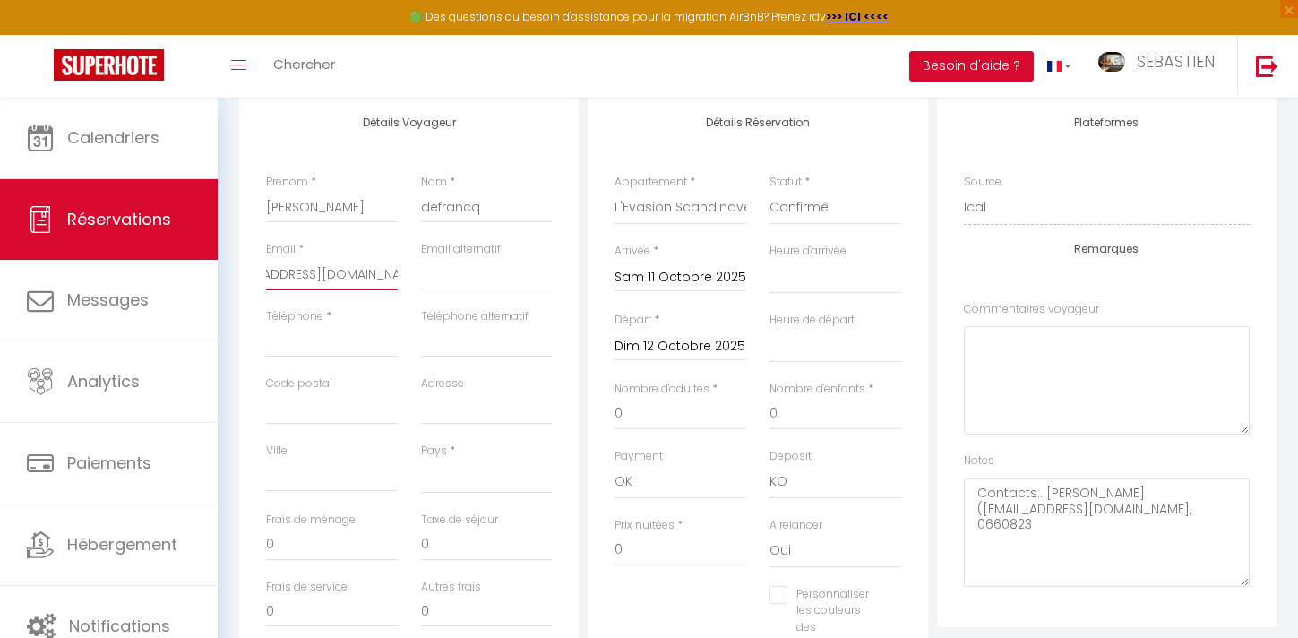
type input "[EMAIL_ADDRESS][DOMAIN_NAME]"
click at [641, 418] on input "0" at bounding box center [681, 414] width 132 height 32
select select
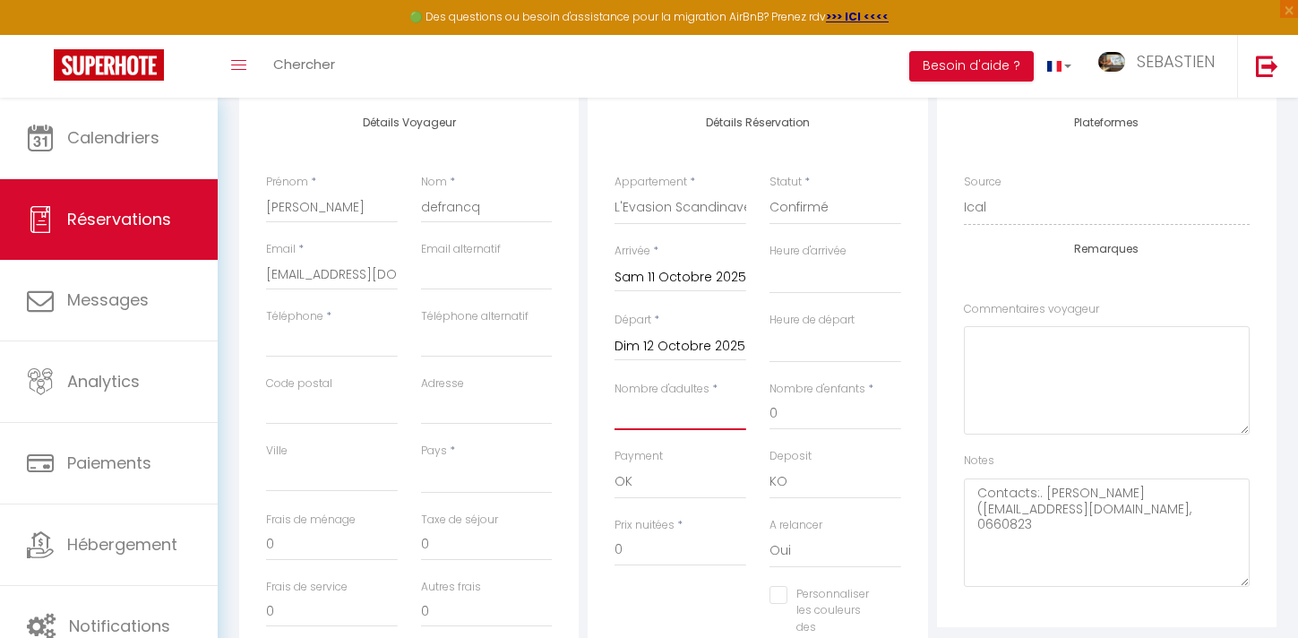
select select
checkbox input "false"
type input "2"
select select
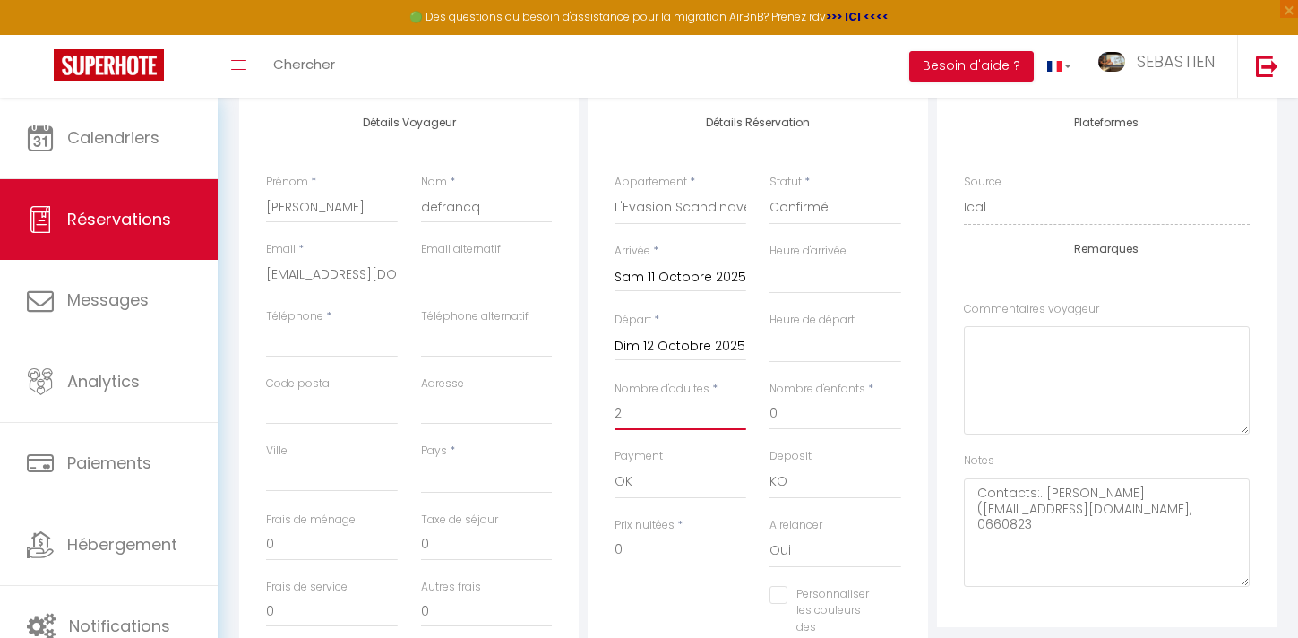
select select
checkbox input "false"
select select
type input "31"
type input "5.86"
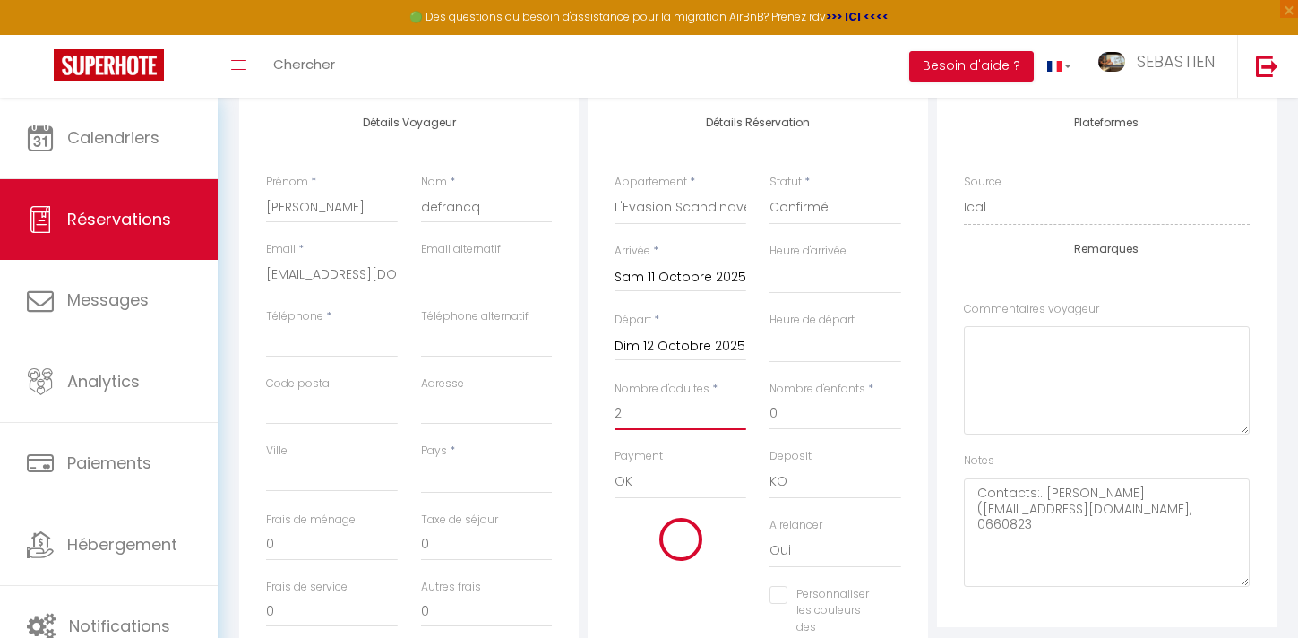
select select
type input "117"
checkbox input "false"
type input "2"
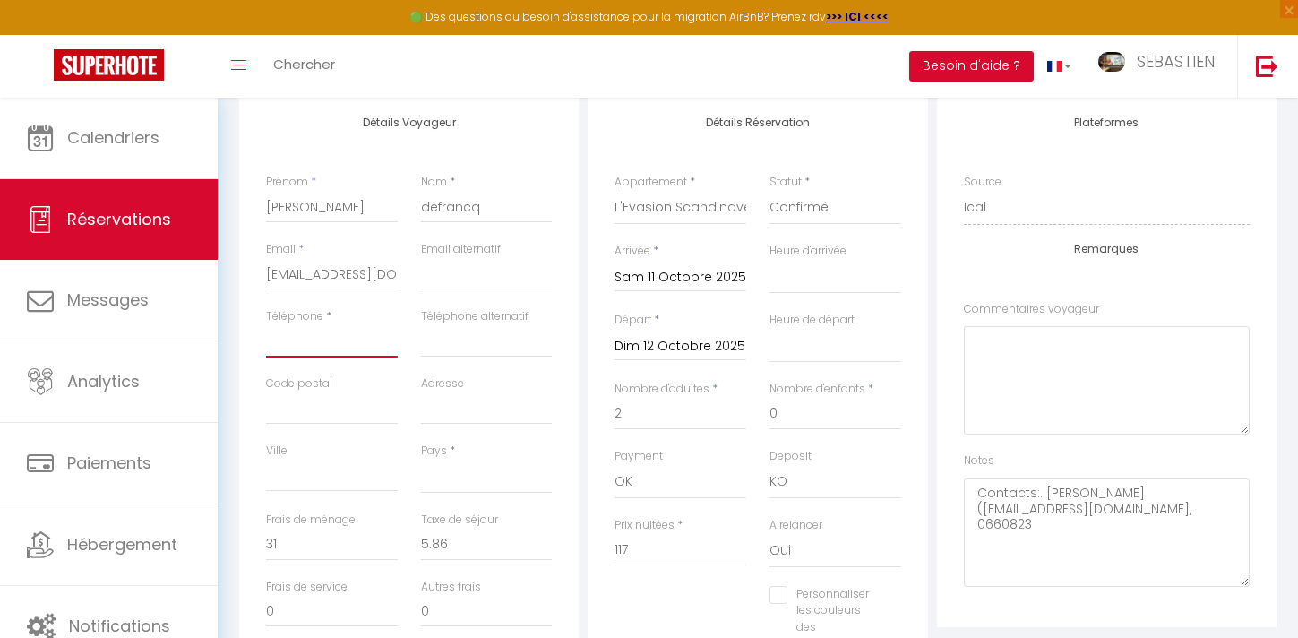
click at [300, 348] on input "Téléphone" at bounding box center [332, 341] width 132 height 32
type input "0"
select select
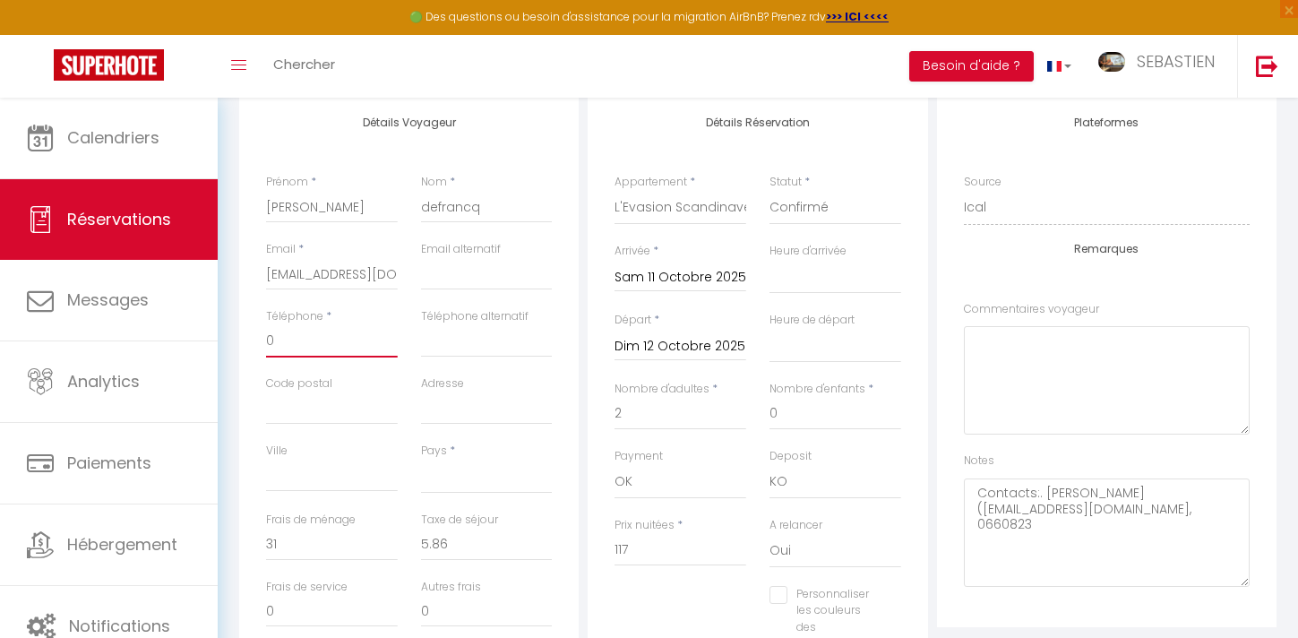
checkbox input "false"
type input "06"
select select
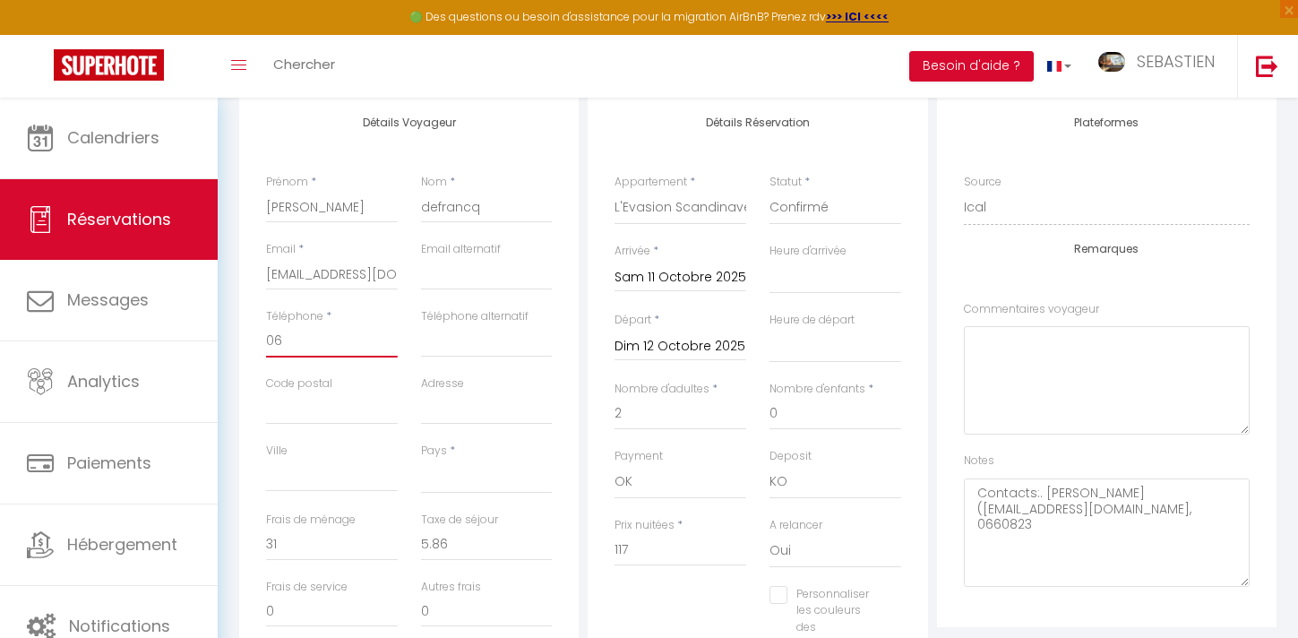
checkbox input "false"
type input "066"
select select
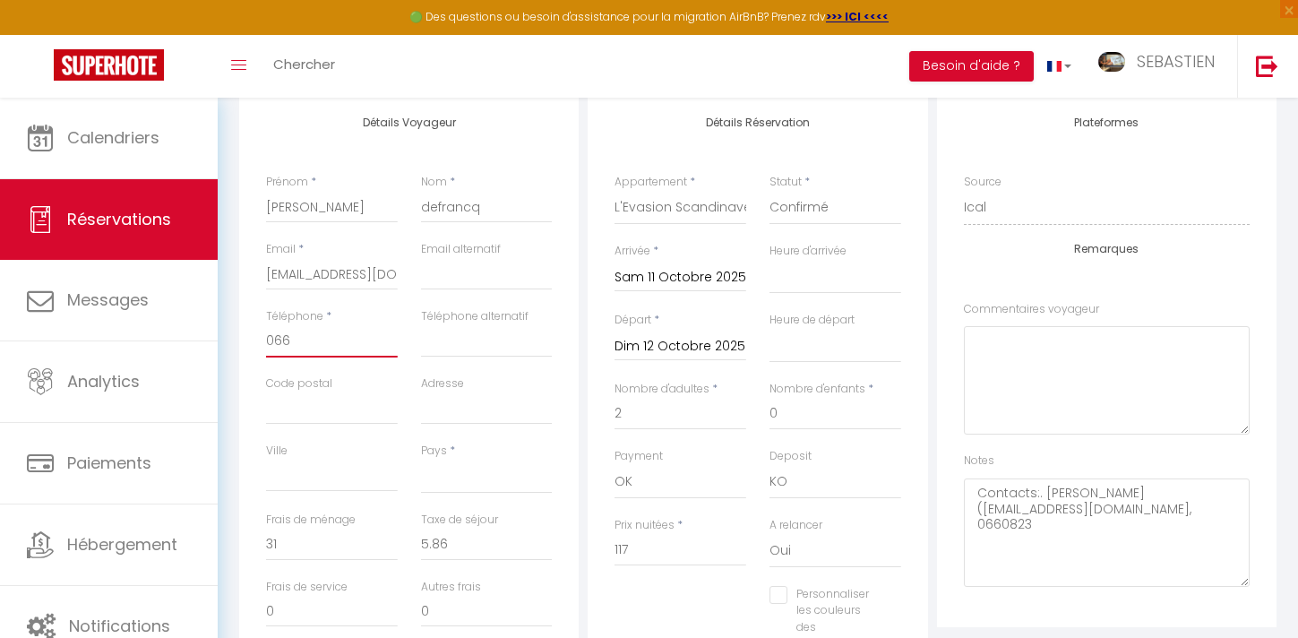
checkbox input "false"
type input "0660"
select select
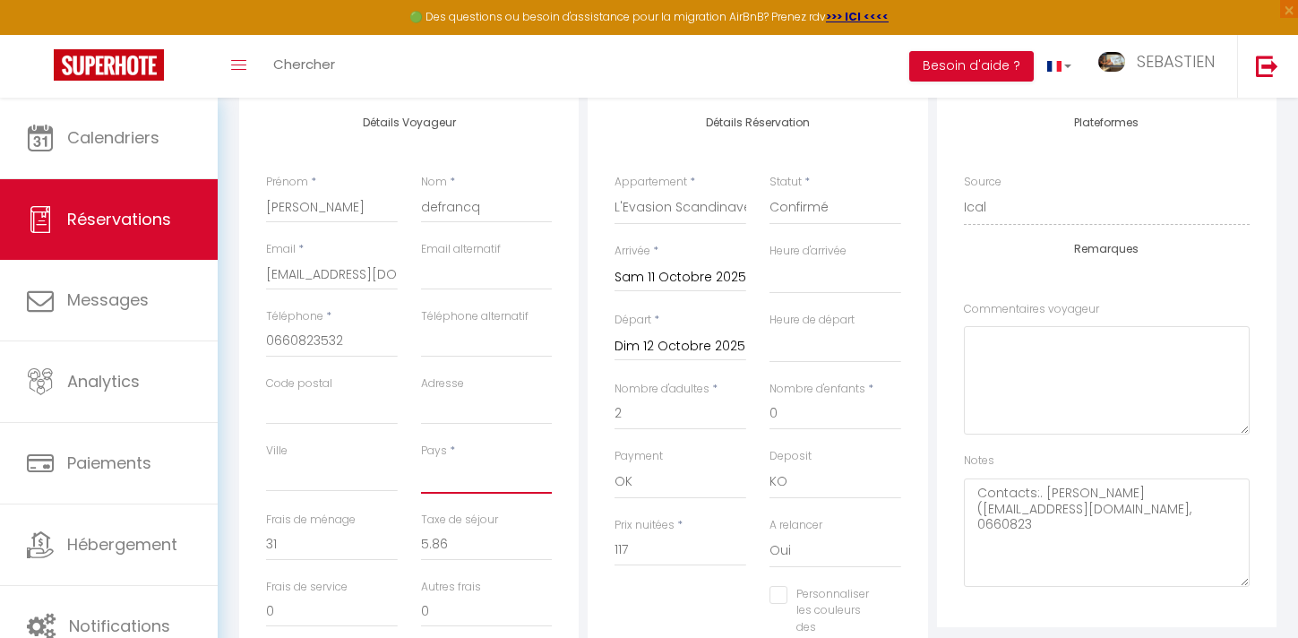
click at [479, 489] on select "[GEOGRAPHIC_DATA] [GEOGRAPHIC_DATA] [GEOGRAPHIC_DATA] [GEOGRAPHIC_DATA] [GEOGRA…" at bounding box center [487, 477] width 132 height 34
click at [421, 460] on select "[GEOGRAPHIC_DATA] [GEOGRAPHIC_DATA] [GEOGRAPHIC_DATA] [GEOGRAPHIC_DATA] [GEOGRA…" at bounding box center [487, 477] width 132 height 34
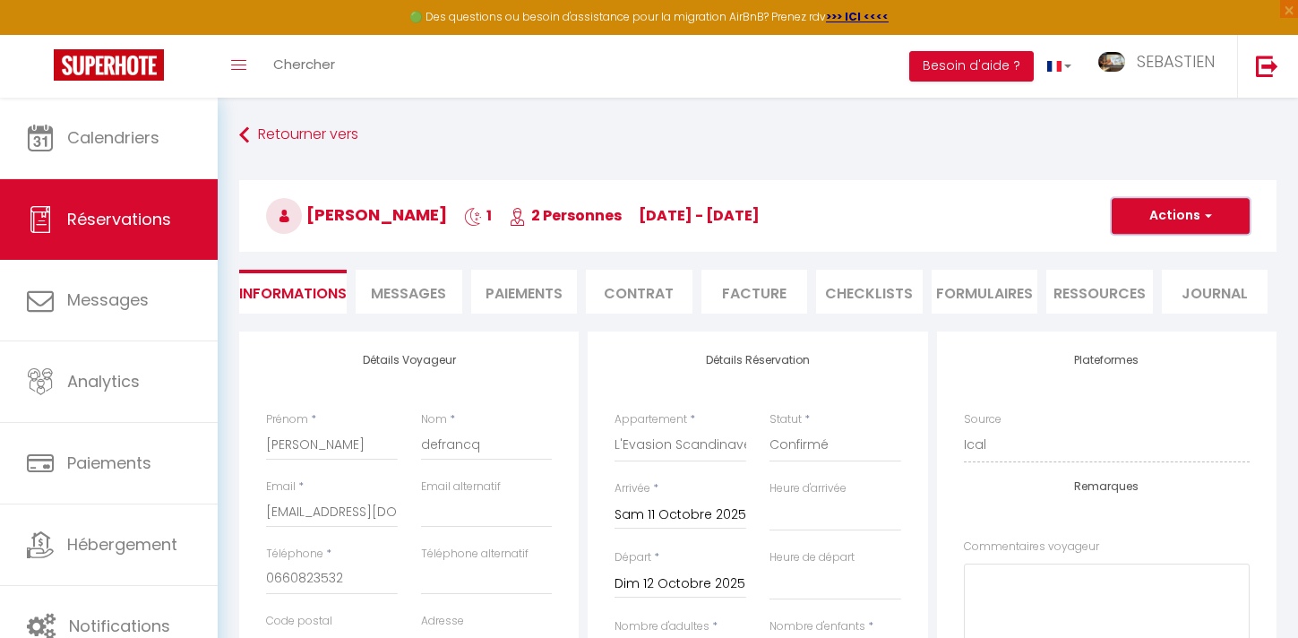
click at [1187, 213] on button "Actions" at bounding box center [1181, 216] width 138 height 36
click at [1157, 252] on link "Enregistrer" at bounding box center [1163, 255] width 142 height 23
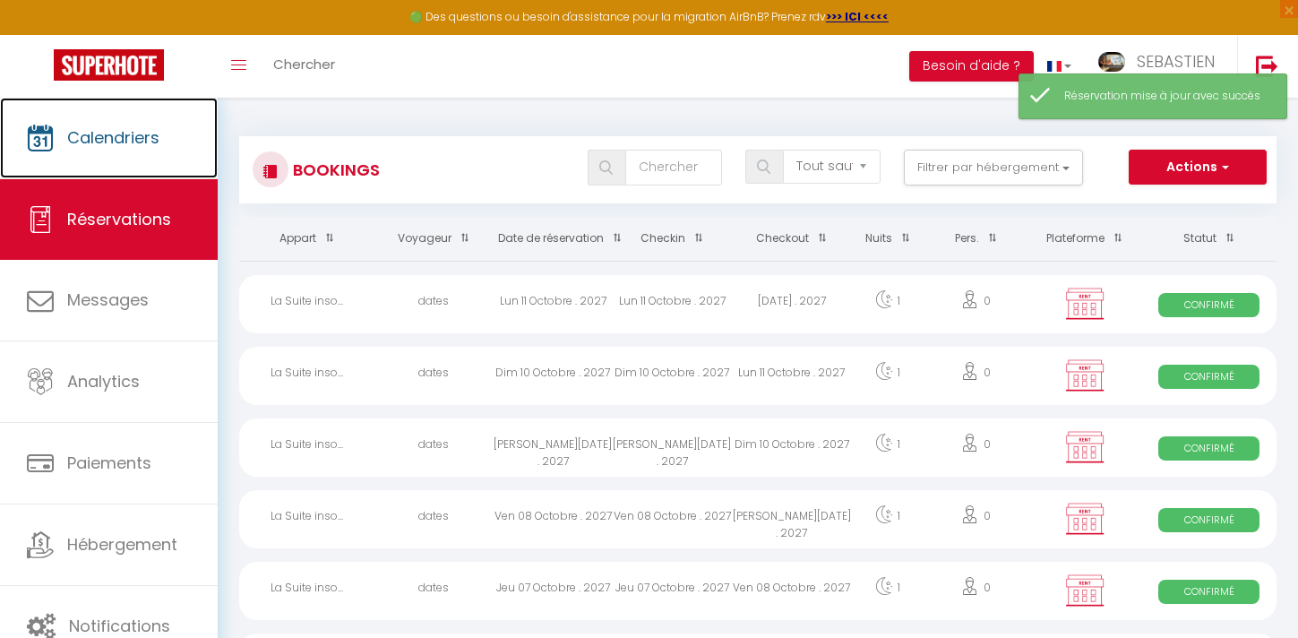
click at [168, 145] on link "Calendriers" at bounding box center [109, 138] width 218 height 81
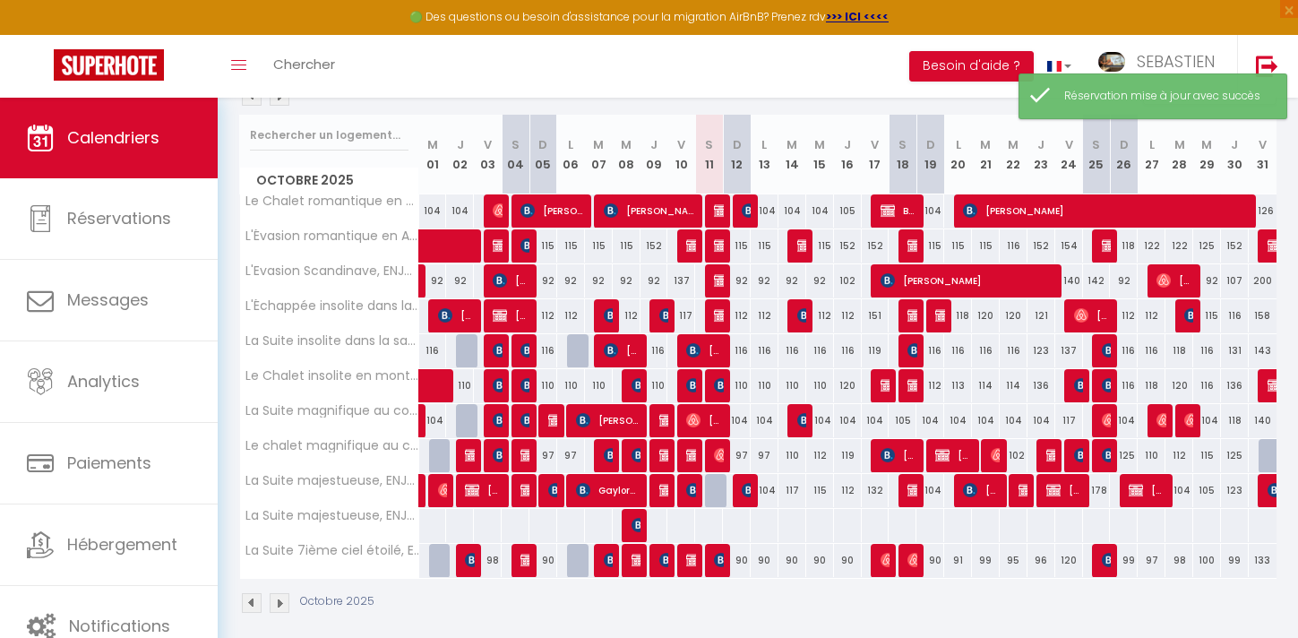
scroll to position [229, 0]
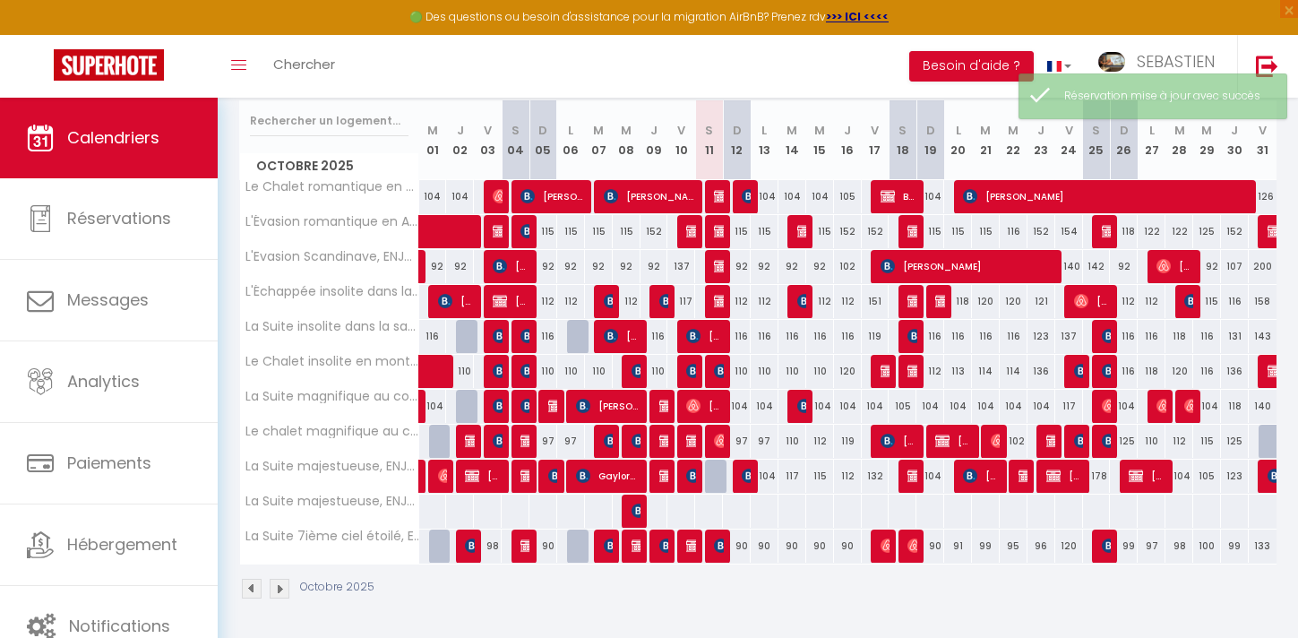
click at [715, 471] on div at bounding box center [719, 477] width 28 height 34
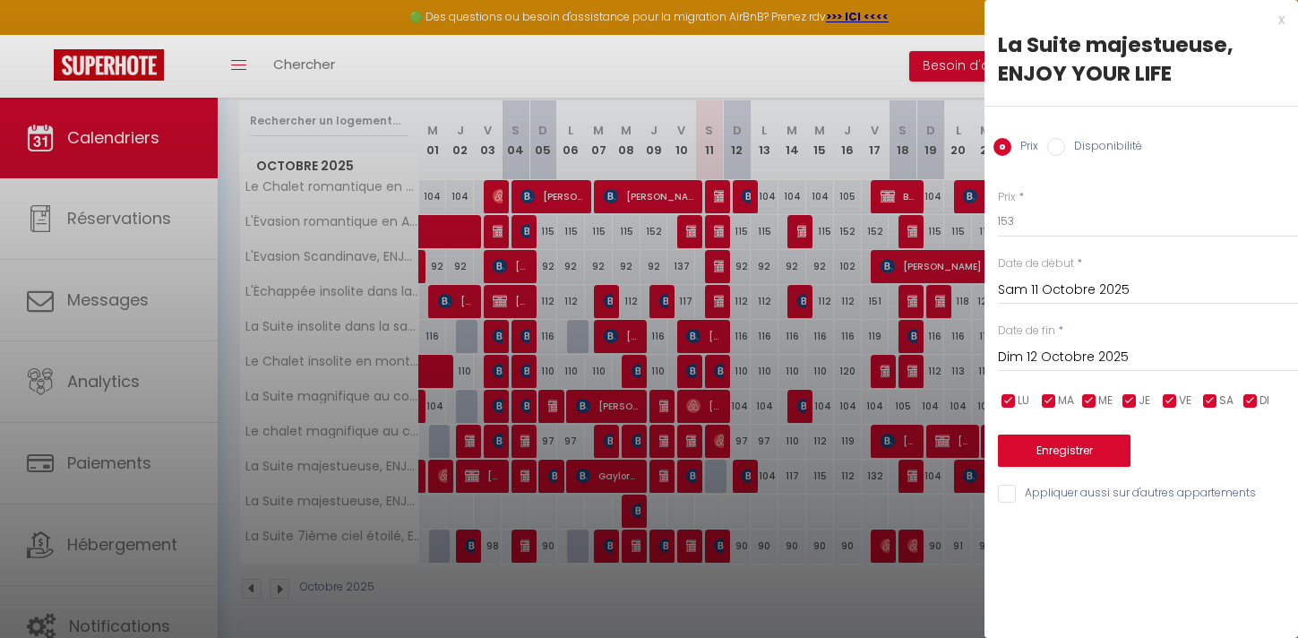
click at [1051, 144] on input "Disponibilité" at bounding box center [1057, 147] width 18 height 18
click at [1066, 455] on button "Enregistrer" at bounding box center [1064, 452] width 133 height 32
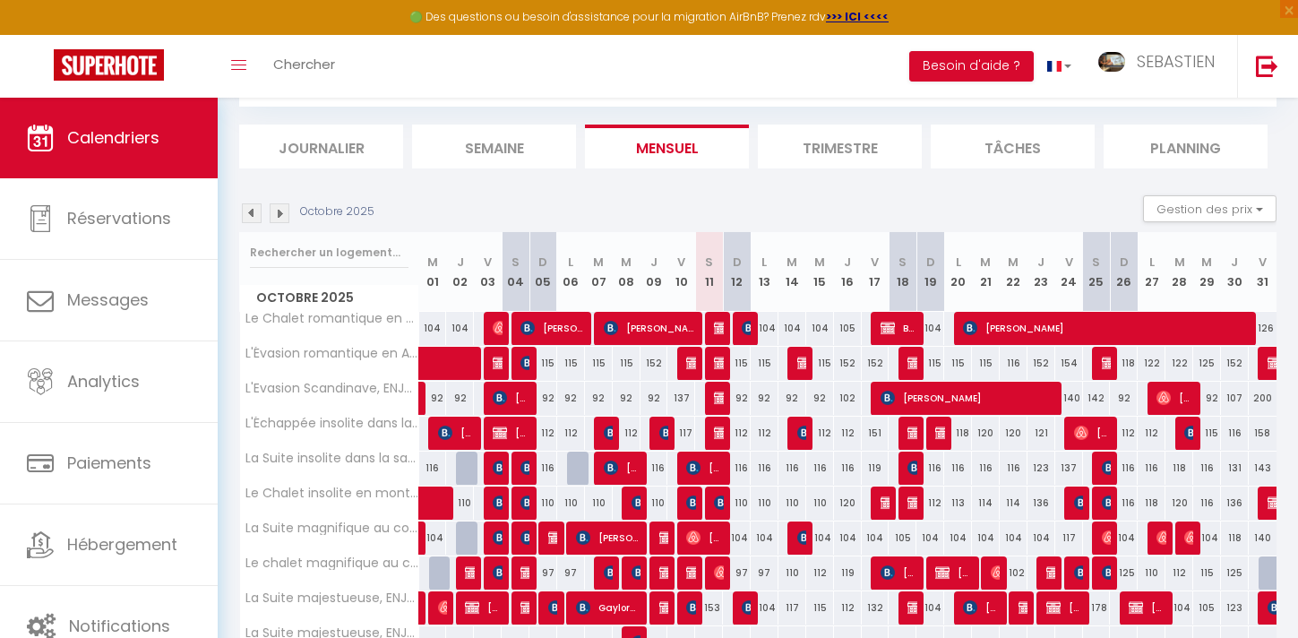
scroll to position [0, 0]
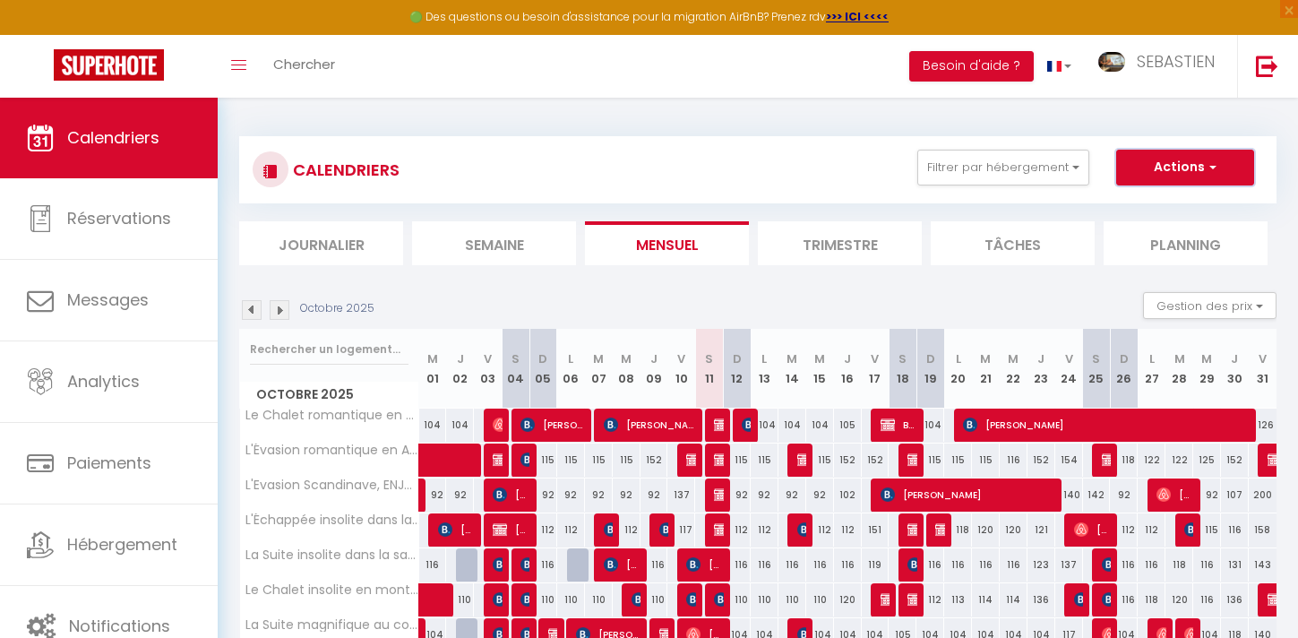
click at [1187, 179] on button "Actions" at bounding box center [1186, 168] width 138 height 36
click at [1136, 208] on link "Nouvelle réservation" at bounding box center [1167, 208] width 156 height 27
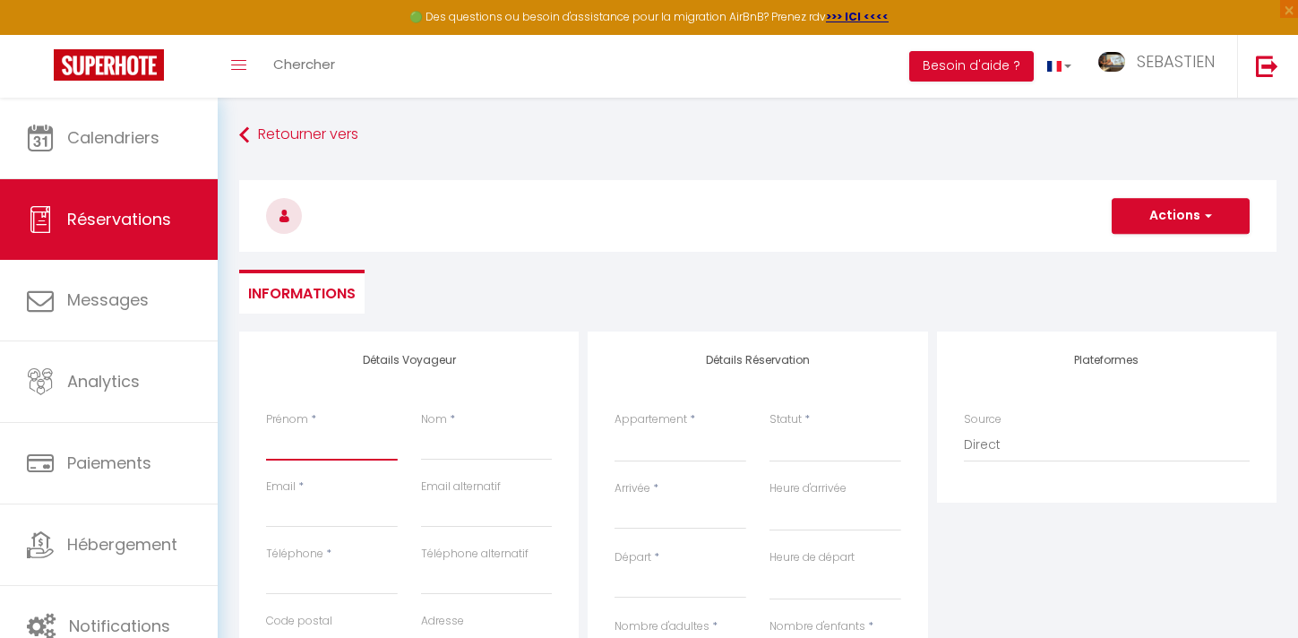
click at [333, 445] on input "Prénom" at bounding box center [332, 444] width 132 height 32
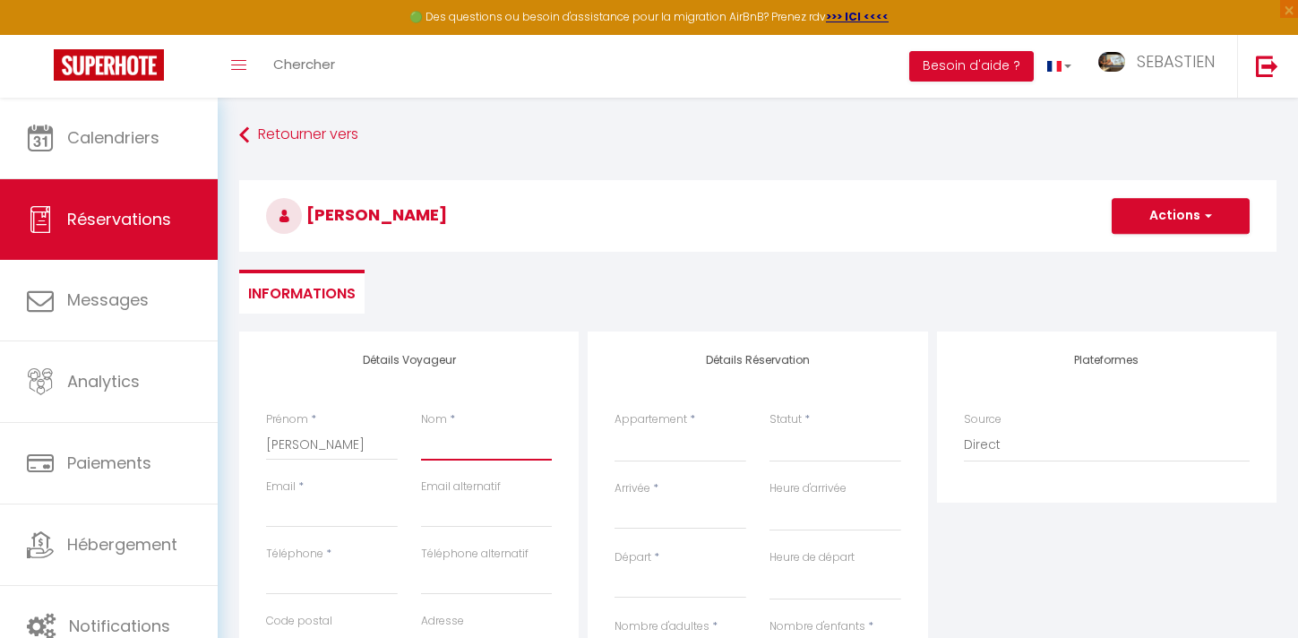
click at [444, 443] on input "Nom" at bounding box center [487, 444] width 132 height 32
click at [271, 443] on input "[PERSON_NAME]" at bounding box center [332, 444] width 132 height 32
click at [290, 513] on input "Email client" at bounding box center [332, 512] width 132 height 32
click at [339, 574] on input "Téléphone" at bounding box center [332, 579] width 132 height 32
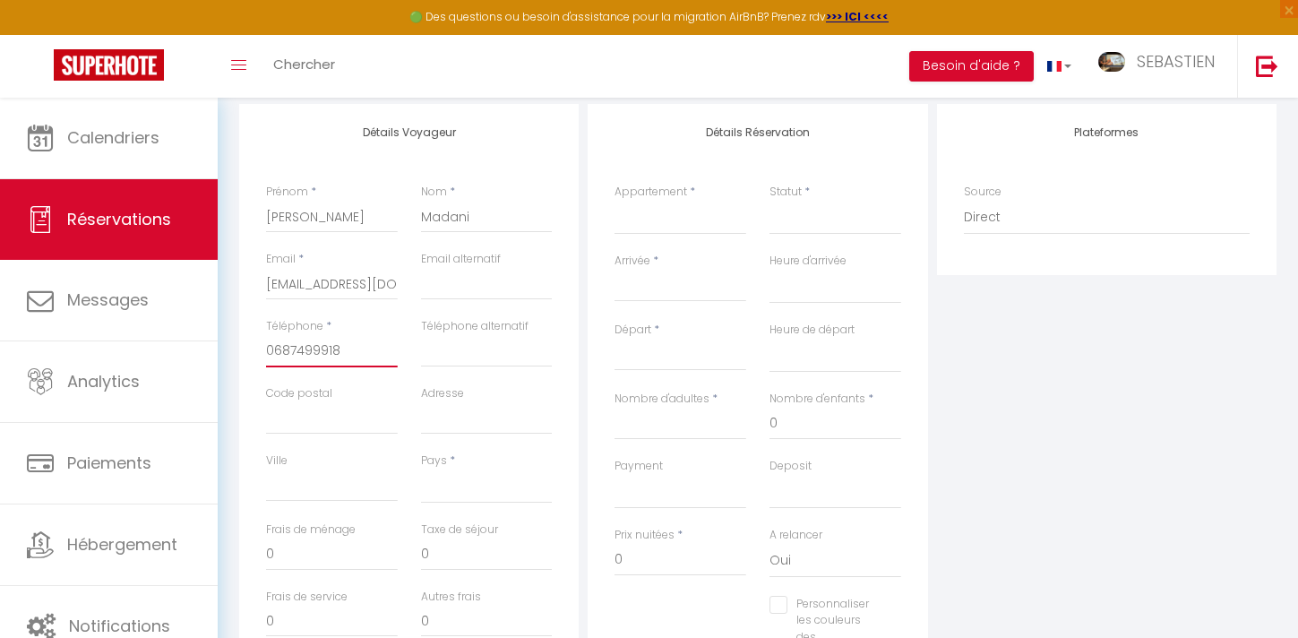
scroll to position [237, 0]
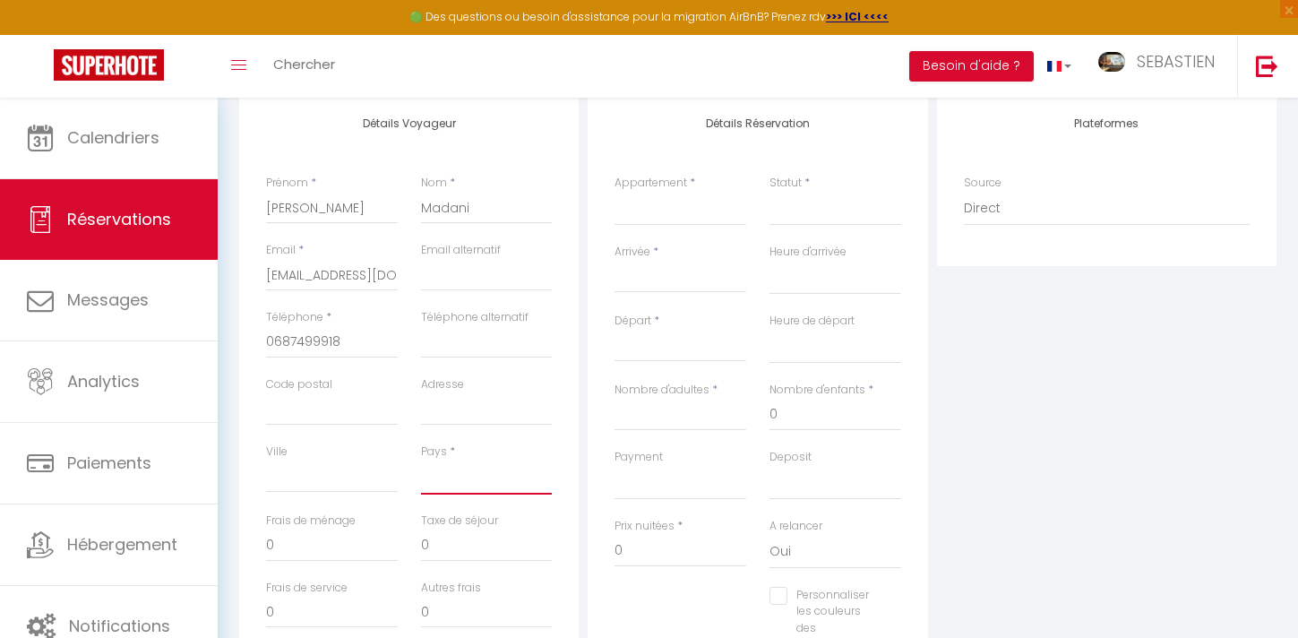
click at [470, 478] on select "[GEOGRAPHIC_DATA] [GEOGRAPHIC_DATA] [GEOGRAPHIC_DATA] [GEOGRAPHIC_DATA] [GEOGRA…" at bounding box center [487, 478] width 132 height 34
click at [421, 461] on select "[GEOGRAPHIC_DATA] [GEOGRAPHIC_DATA] [GEOGRAPHIC_DATA] [GEOGRAPHIC_DATA] [GEOGRA…" at bounding box center [487, 478] width 132 height 34
click at [671, 220] on select "L'Evasion Scandinave, ENJOY YOUR LIFE L'Échappée insolite dans la jungle, ENJOY…" at bounding box center [681, 209] width 132 height 34
click at [615, 192] on select "L'Evasion Scandinave, ENJOY YOUR LIFE L'Échappée insolite dans la jungle, ENJOY…" at bounding box center [681, 209] width 132 height 34
click at [850, 210] on select "Confirmé Non Confirmé [PERSON_NAME] par le voyageur No Show Request" at bounding box center [836, 209] width 132 height 34
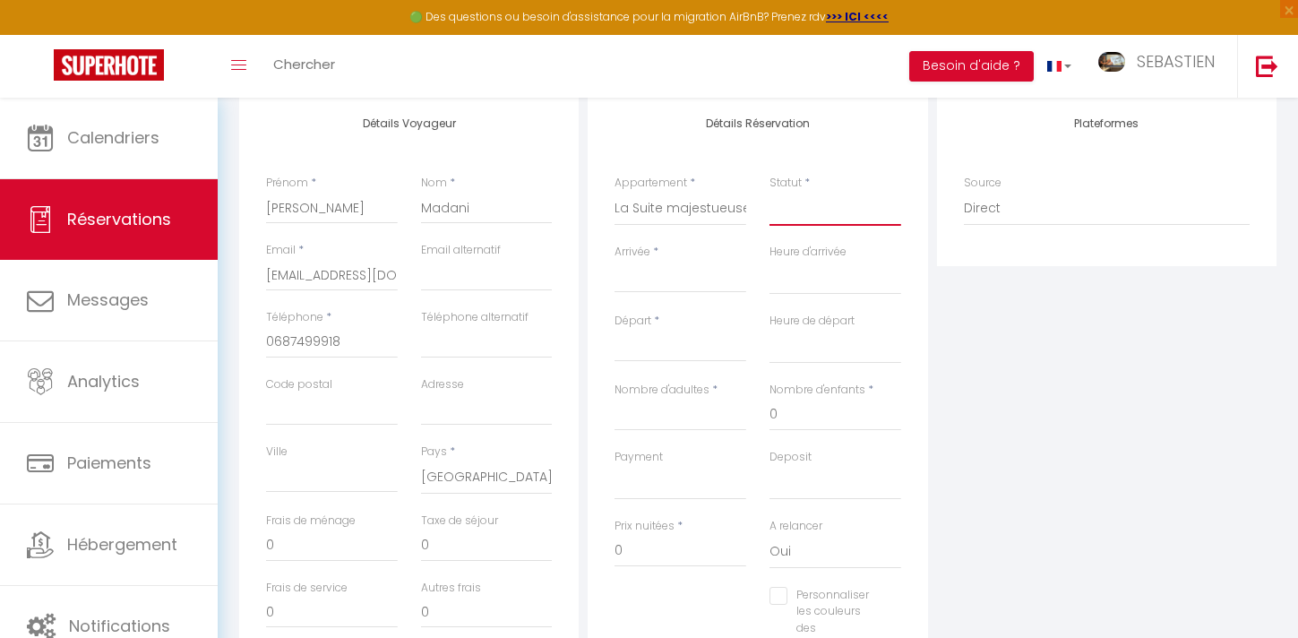
click at [770, 192] on select "Confirmé Non Confirmé [PERSON_NAME] par le voyageur No Show Request" at bounding box center [836, 209] width 132 height 34
click at [671, 280] on input "Arrivée" at bounding box center [681, 278] width 132 height 23
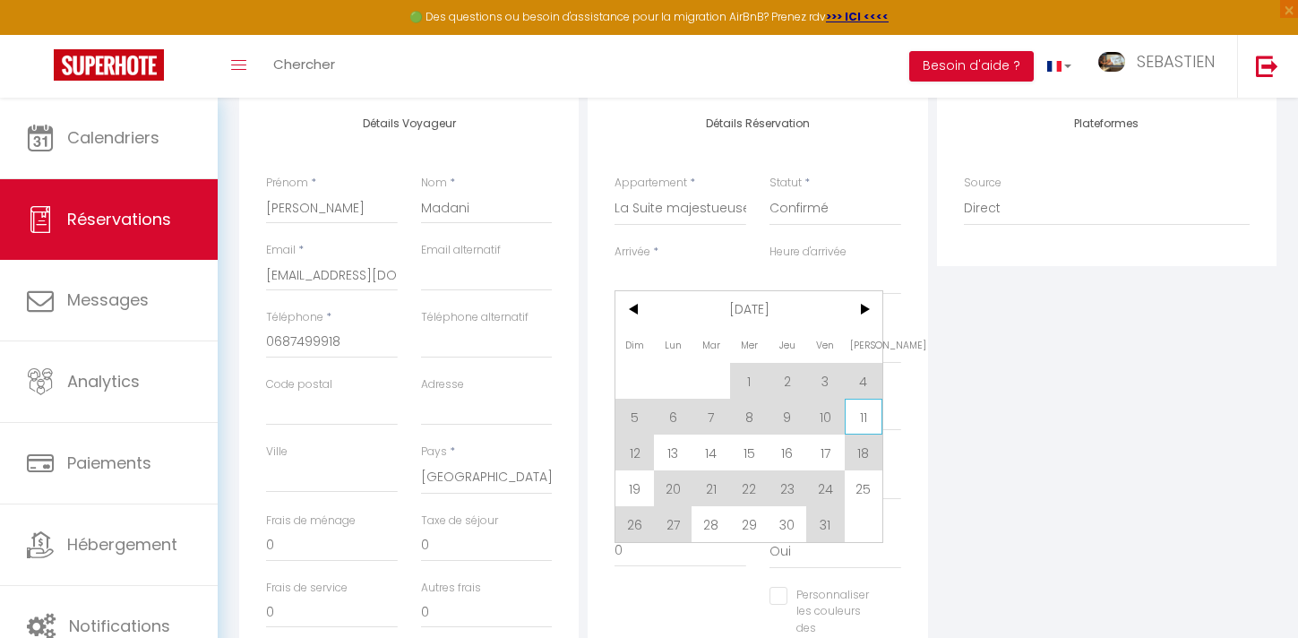
click at [859, 410] on span "11" at bounding box center [864, 417] width 39 height 36
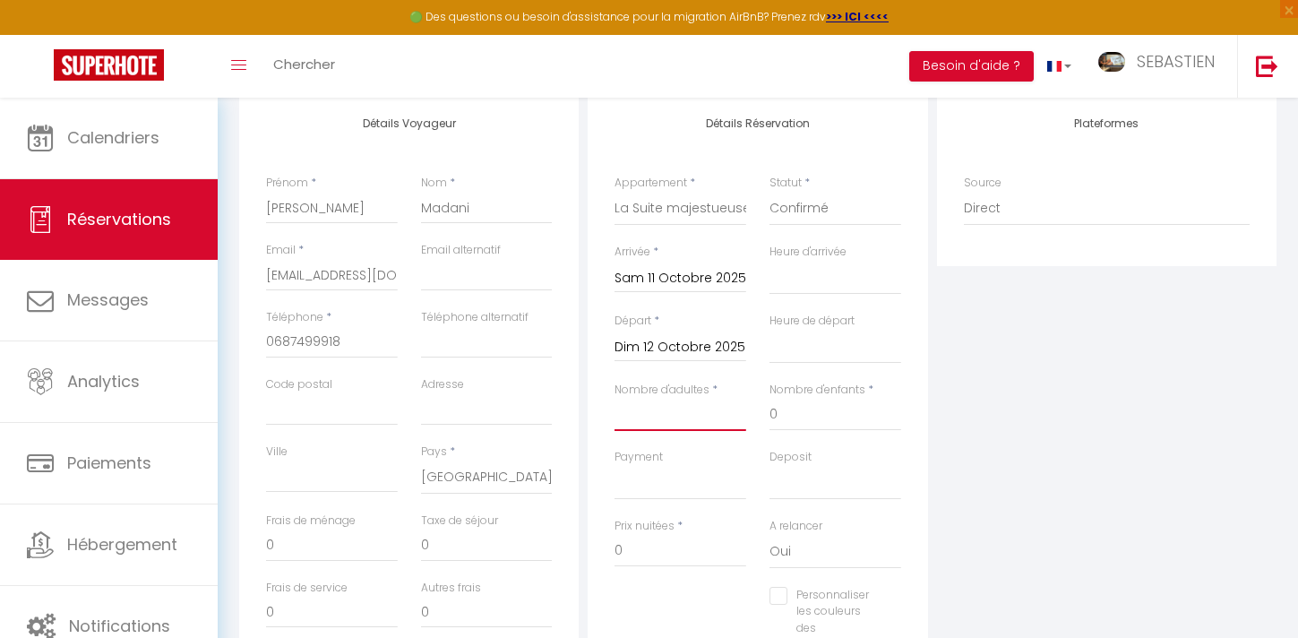
click at [686, 416] on input "Nombre d'adultes" at bounding box center [681, 415] width 132 height 32
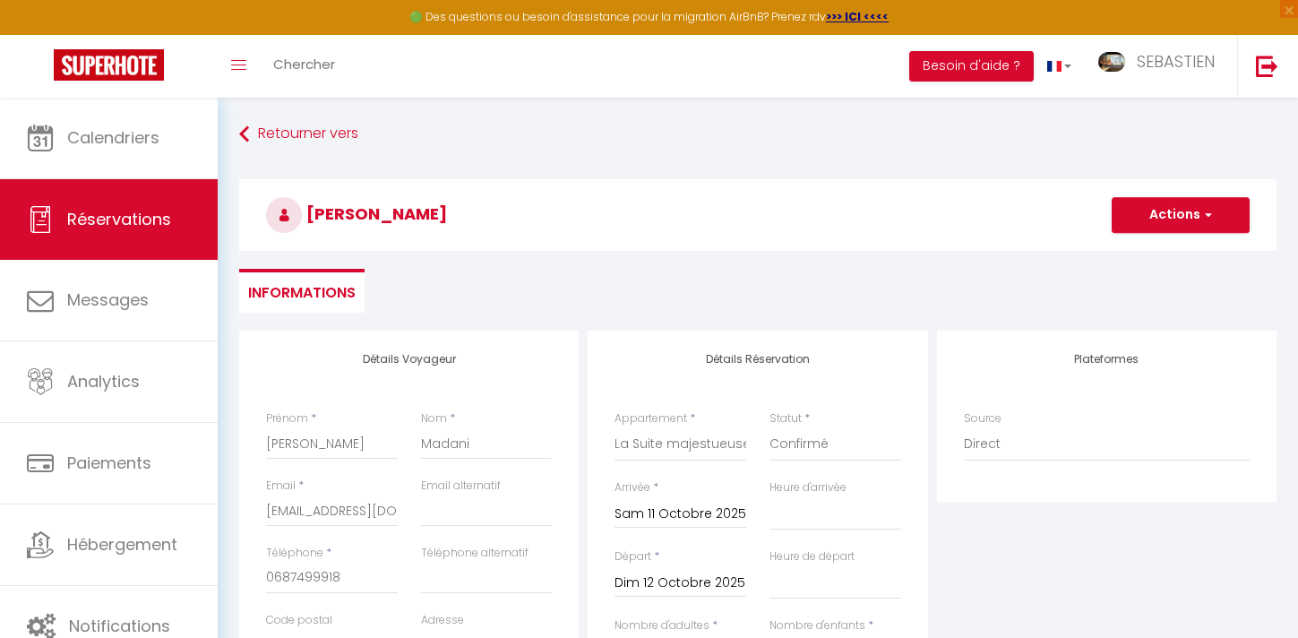
scroll to position [0, 0]
click at [1189, 218] on button "Actions" at bounding box center [1181, 216] width 138 height 36
click at [1160, 253] on link "Enregistrer" at bounding box center [1163, 255] width 142 height 23
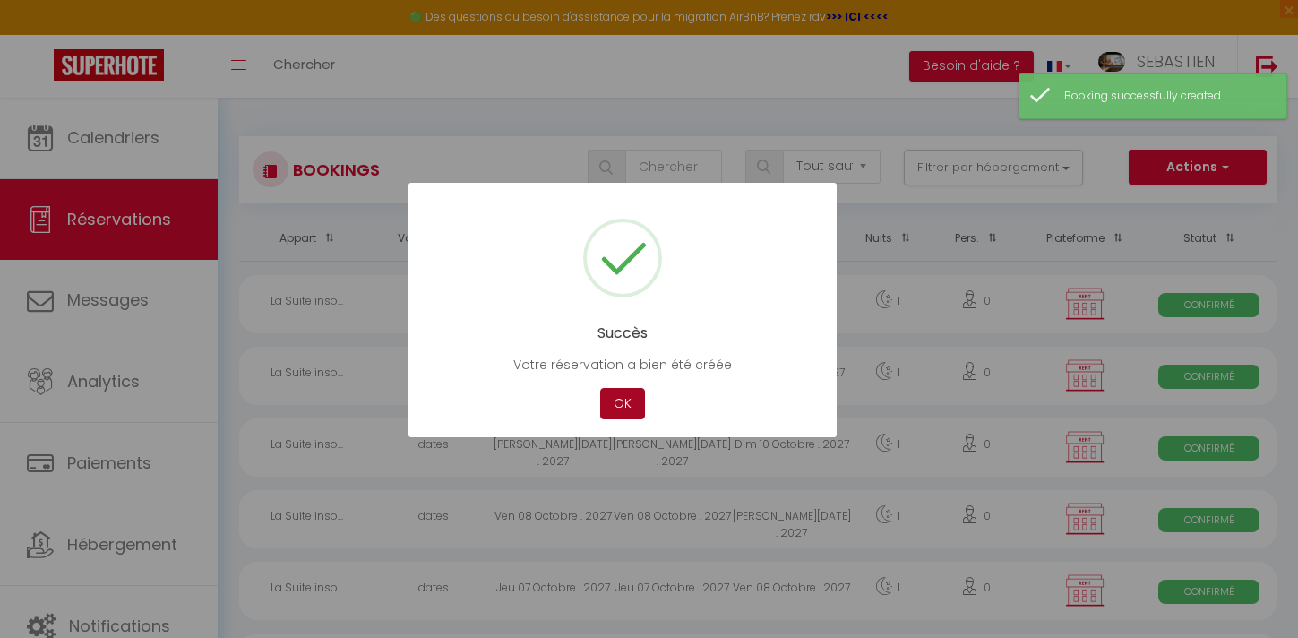
click at [634, 403] on button "OK" at bounding box center [622, 403] width 45 height 31
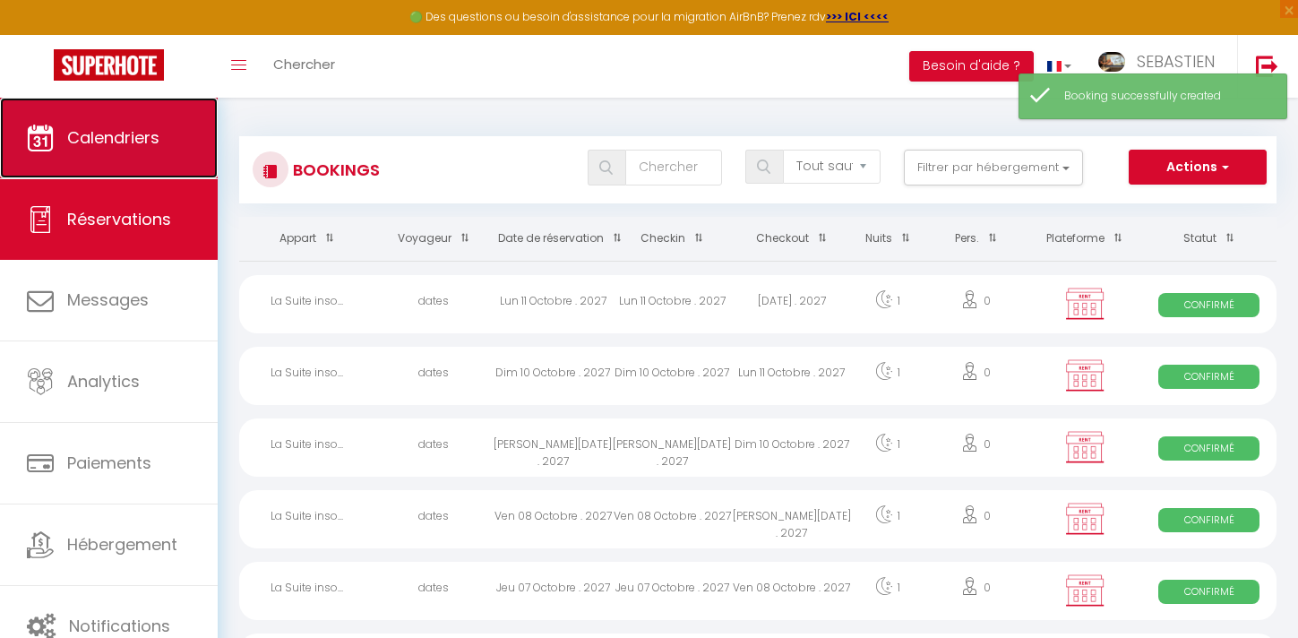
click at [200, 132] on link "Calendriers" at bounding box center [109, 138] width 218 height 81
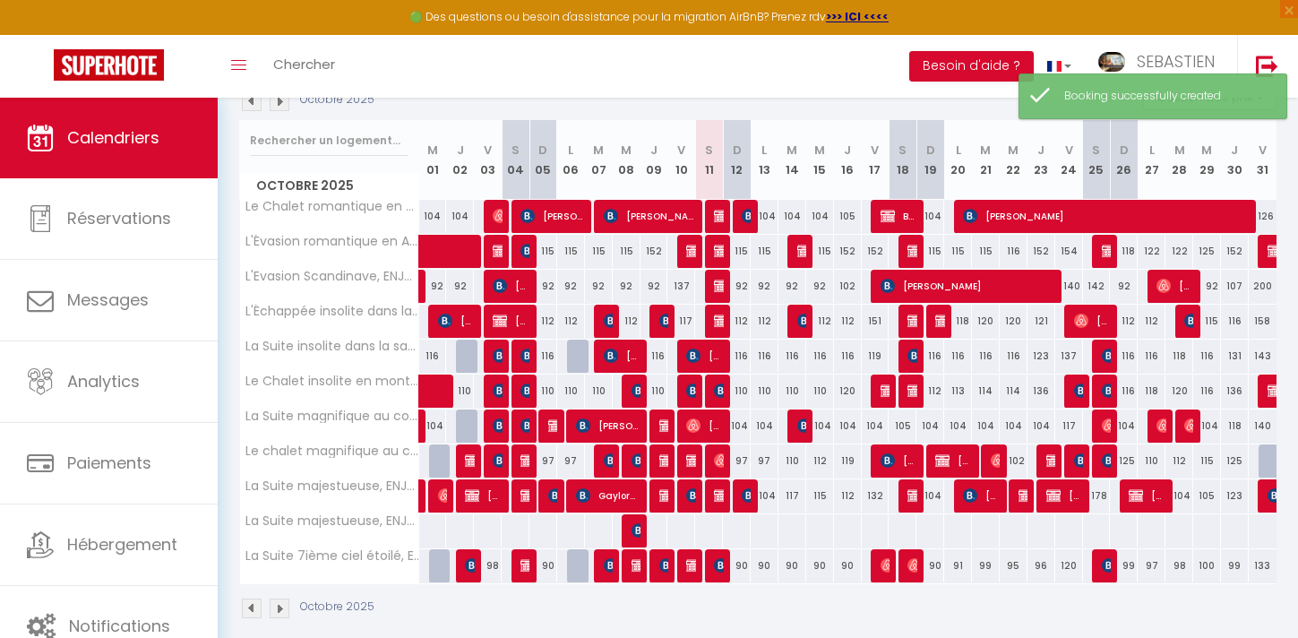
scroll to position [229, 0]
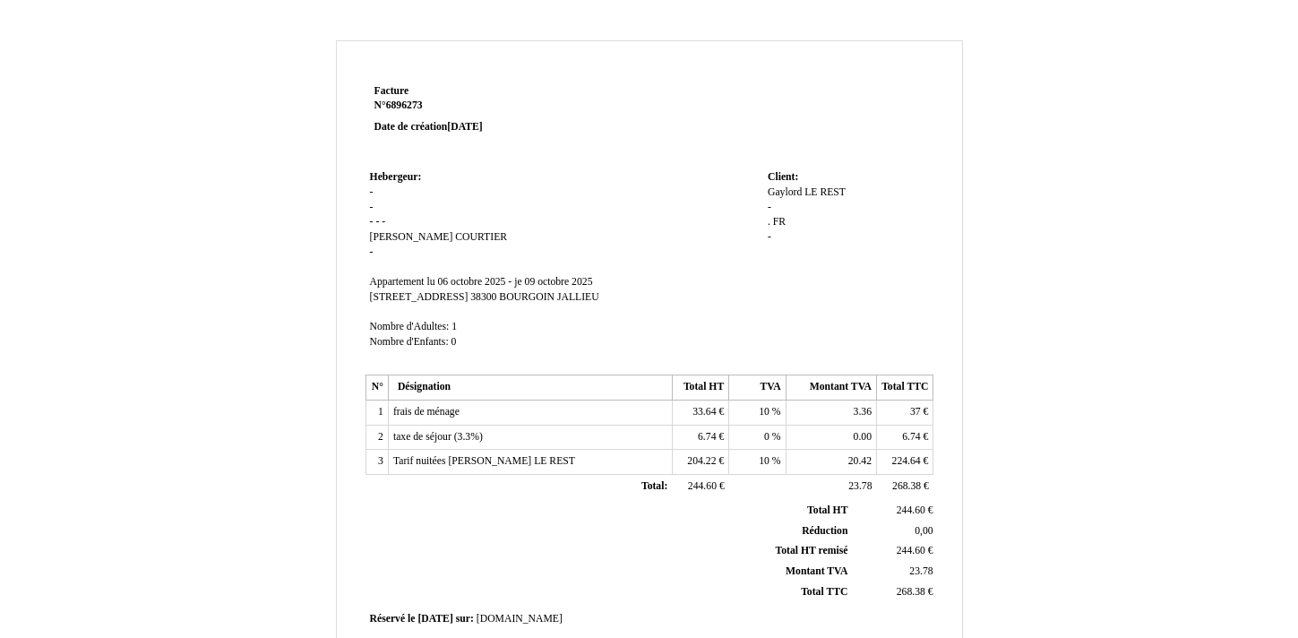
scroll to position [444, 0]
